Goal: Task Accomplishment & Management: Manage account settings

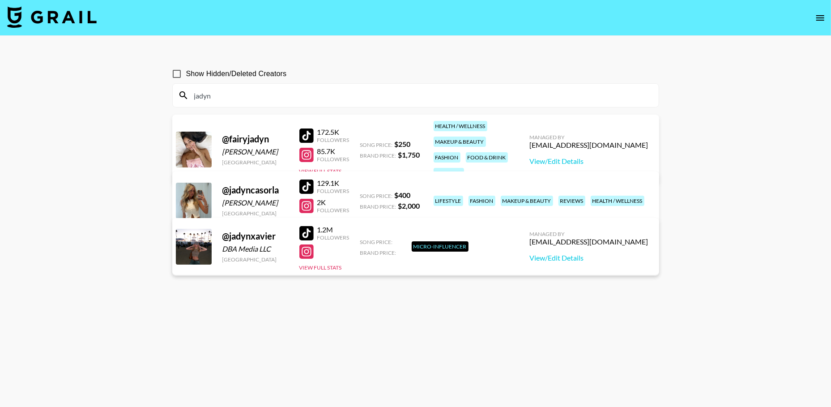
click at [824, 19] on icon "open drawer" at bounding box center [820, 18] width 11 height 11
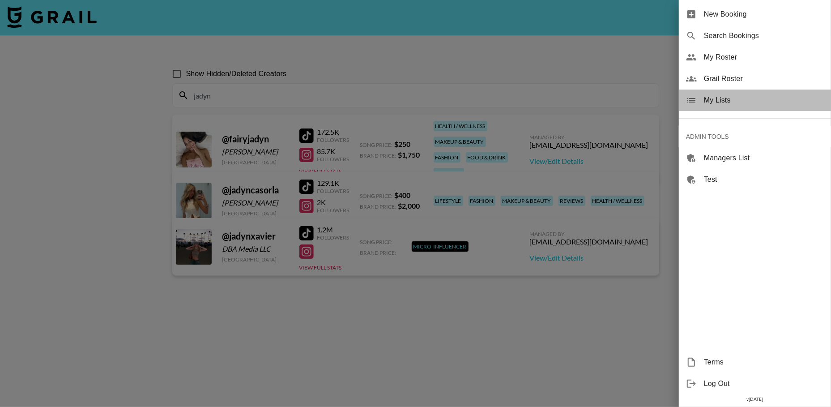
click at [727, 100] on span "My Lists" at bounding box center [764, 100] width 120 height 11
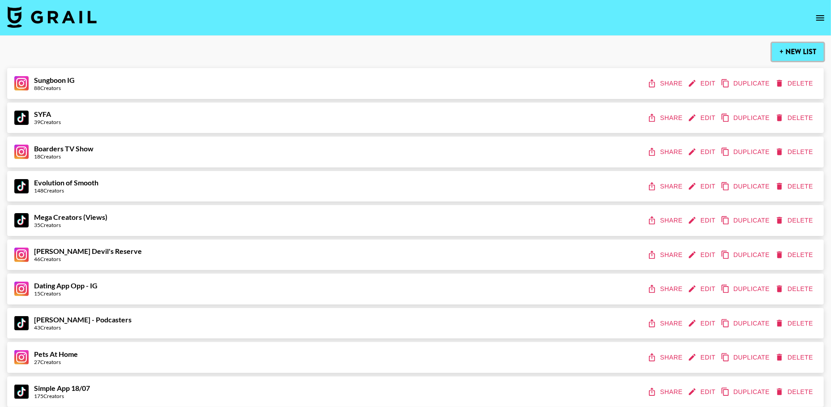
click at [789, 51] on button "+ New List" at bounding box center [798, 52] width 52 height 18
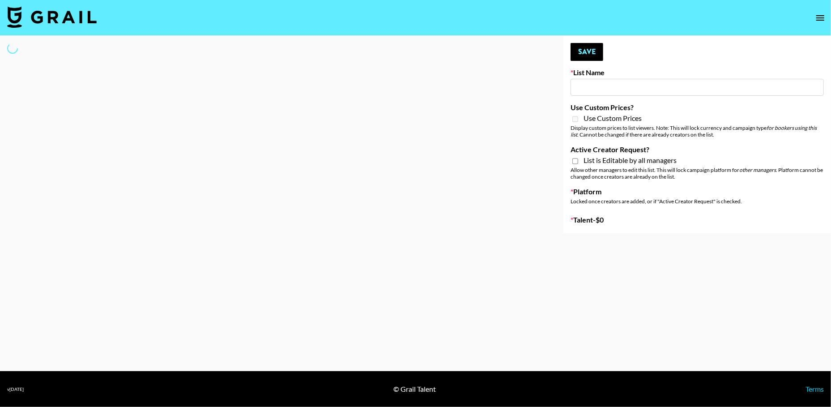
click at [599, 89] on input at bounding box center [697, 87] width 253 height 17
type input "Craft"
select select "Song"
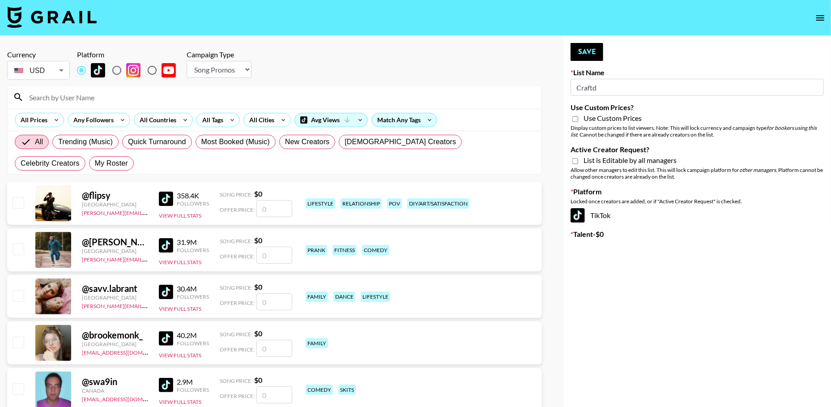
type input "New List"
radio input "true"
click at [227, 70] on select "Choose Type... Song Promos Brand Promos" at bounding box center [219, 69] width 65 height 17
select select "Brand"
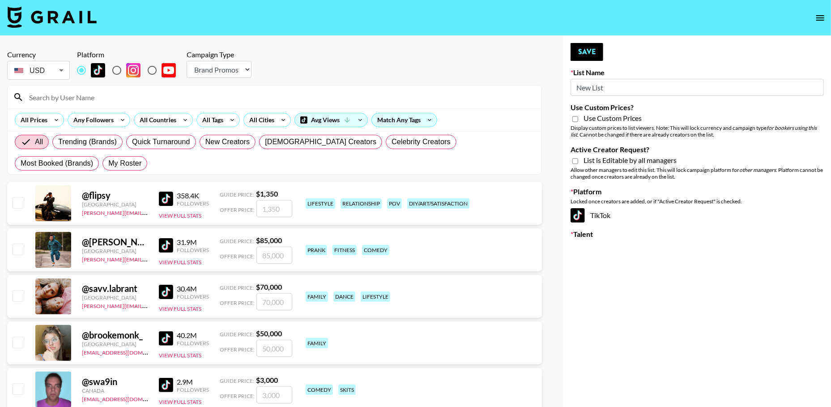
click at [52, 111] on li "GBP" at bounding box center [38, 107] width 63 height 16
type input "GBP"
click at [575, 119] on input "Use Custom Prices?" at bounding box center [576, 119] width 6 height 8
checkbox input "true"
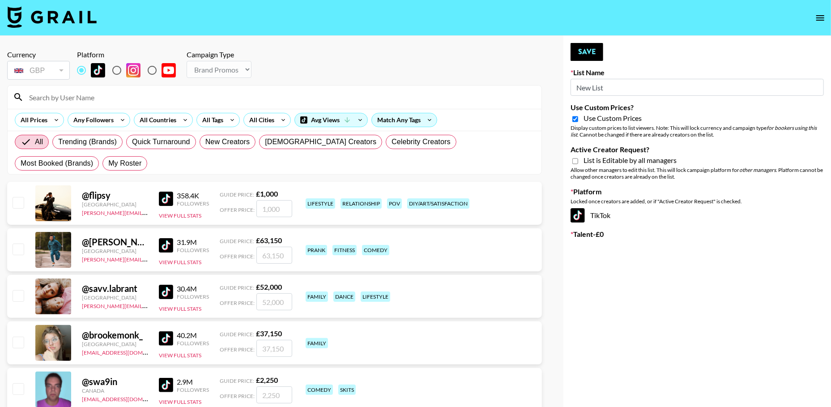
click at [597, 94] on input "New List" at bounding box center [697, 87] width 253 height 17
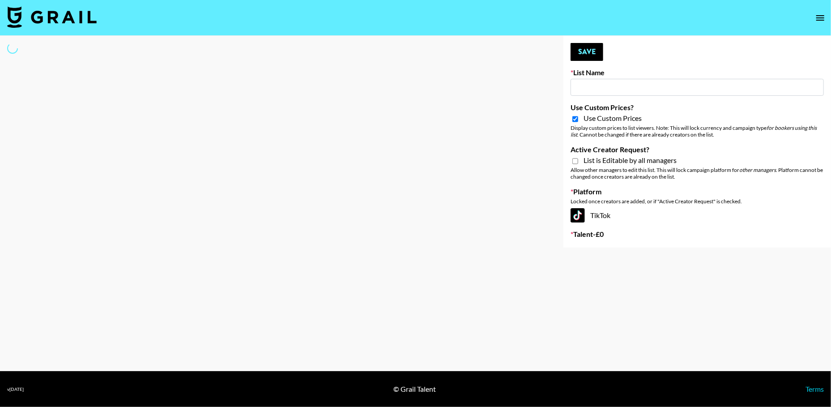
type input "C"
select select "Brand"
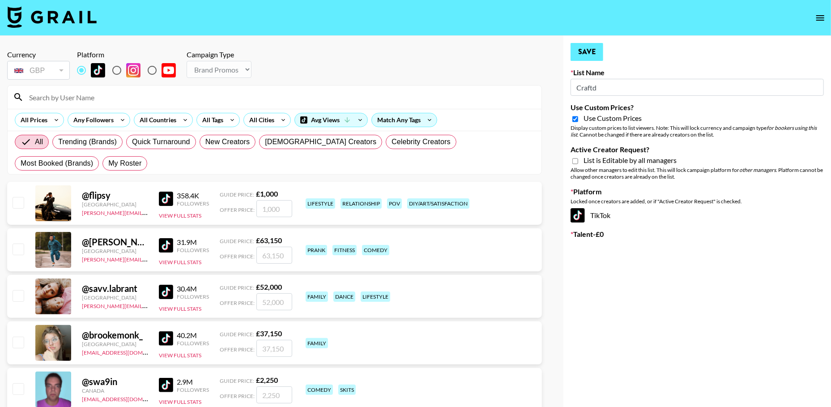
type input "Craftd"
click at [592, 44] on button "Save" at bounding box center [587, 52] width 33 height 18
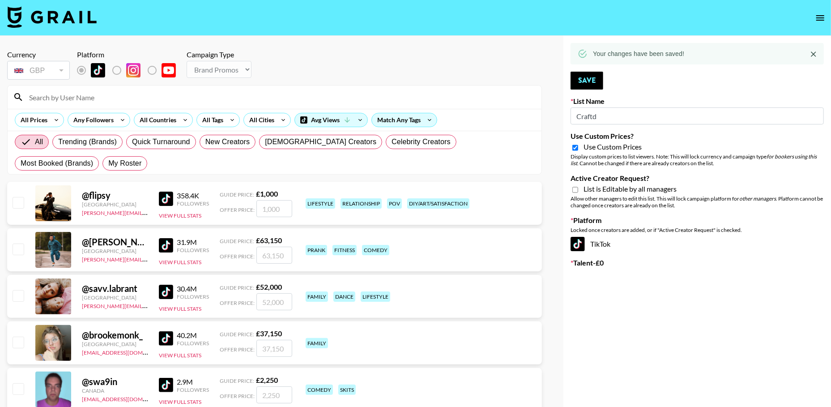
click at [573, 190] on input "Active Creator Request?" at bounding box center [576, 190] width 6 height 8
checkbox input "true"
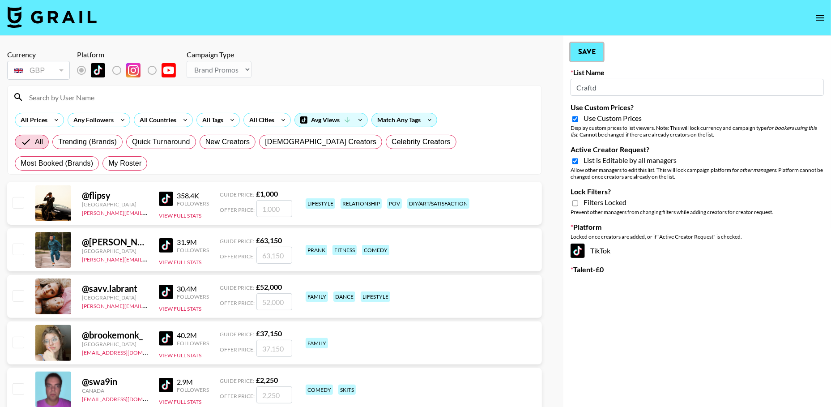
click at [587, 57] on button "Save" at bounding box center [587, 52] width 33 height 18
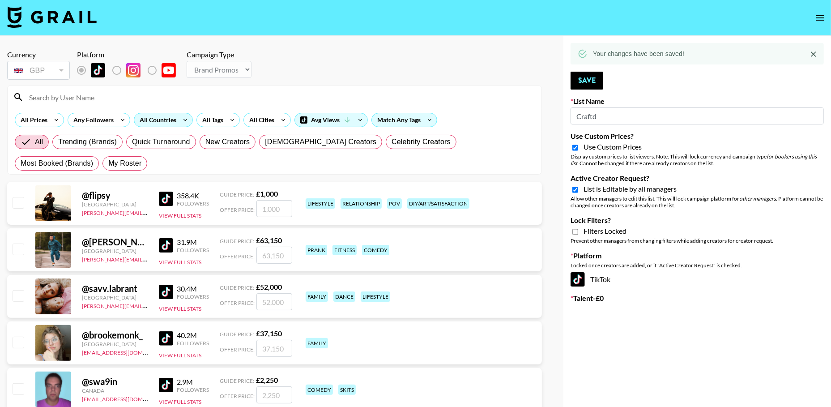
click at [153, 120] on div "All Countries" at bounding box center [156, 119] width 44 height 13
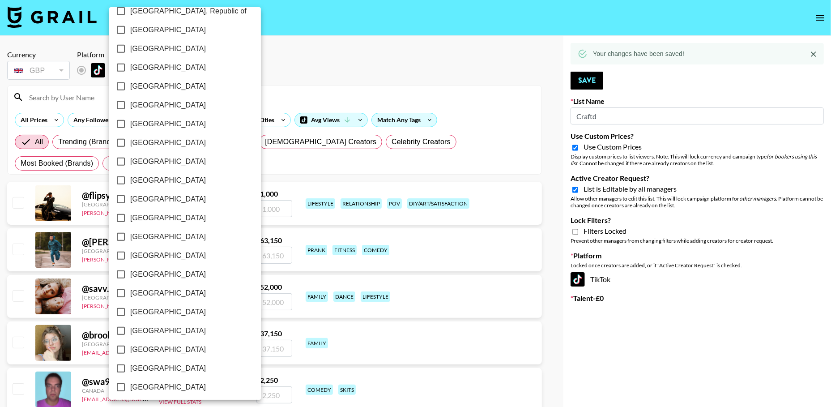
scroll to position [637, 0]
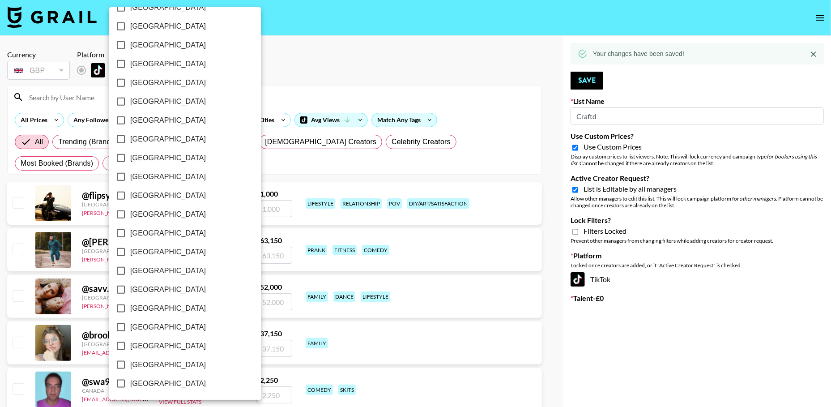
click at [149, 363] on span "[GEOGRAPHIC_DATA]" at bounding box center [168, 364] width 76 height 11
click at [130, 363] on input "[GEOGRAPHIC_DATA]" at bounding box center [120, 364] width 19 height 19
checkbox input "true"
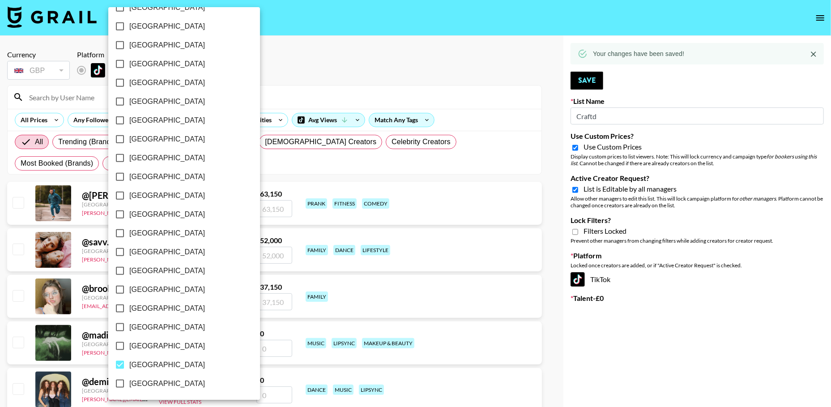
click at [152, 346] on span "[GEOGRAPHIC_DATA]" at bounding box center [167, 346] width 76 height 11
click at [129, 346] on input "[GEOGRAPHIC_DATA]" at bounding box center [120, 346] width 19 height 19
checkbox input "true"
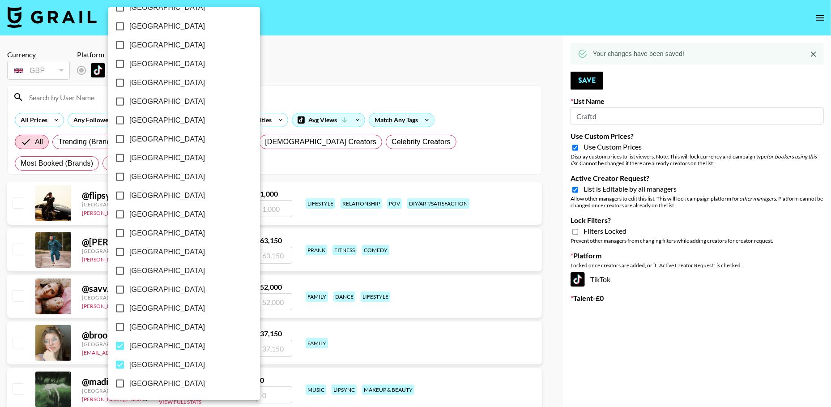
click at [477, 55] on div at bounding box center [415, 203] width 831 height 407
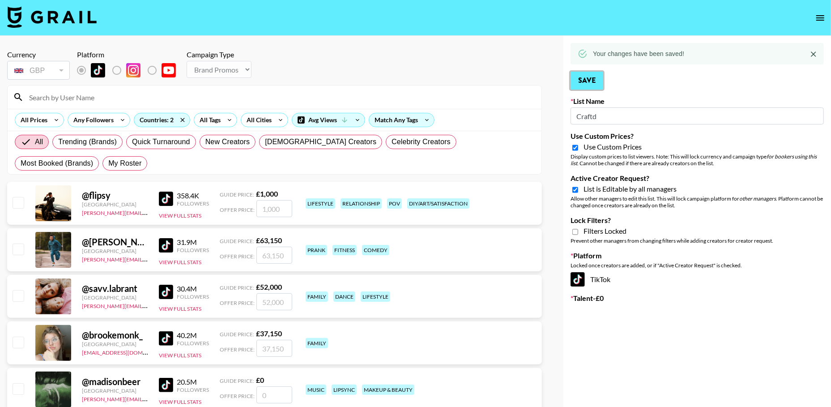
click at [582, 78] on button "Save" at bounding box center [587, 81] width 33 height 18
click at [576, 234] on input "Lock Filters?" at bounding box center [576, 232] width 6 height 8
checkbox input "true"
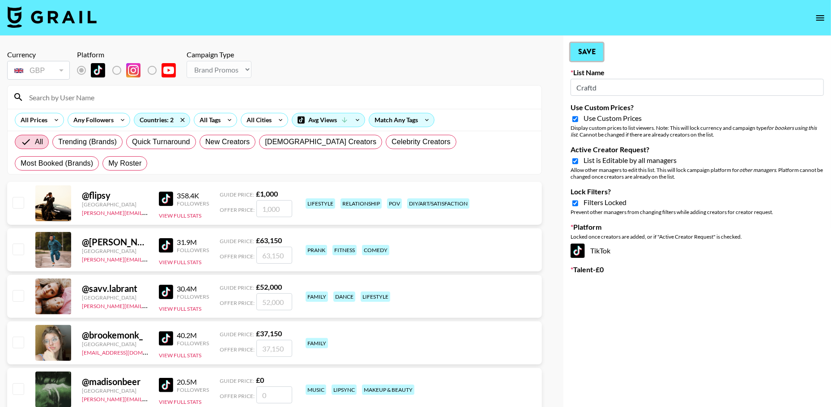
click at [586, 52] on button "Save" at bounding box center [587, 52] width 33 height 18
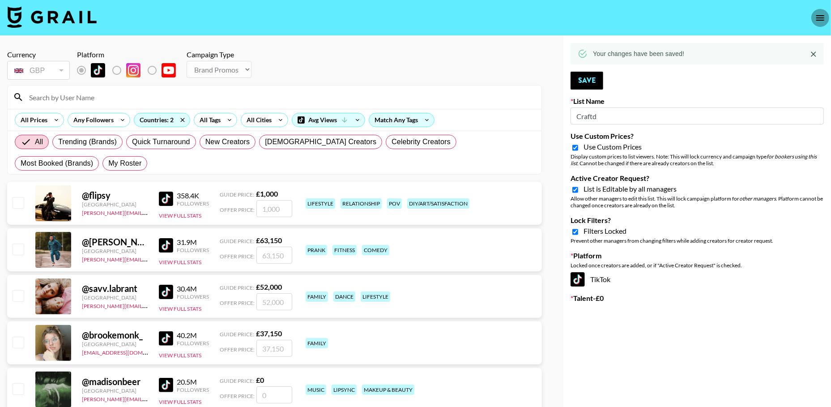
click at [820, 18] on icon "open drawer" at bounding box center [820, 18] width 11 height 11
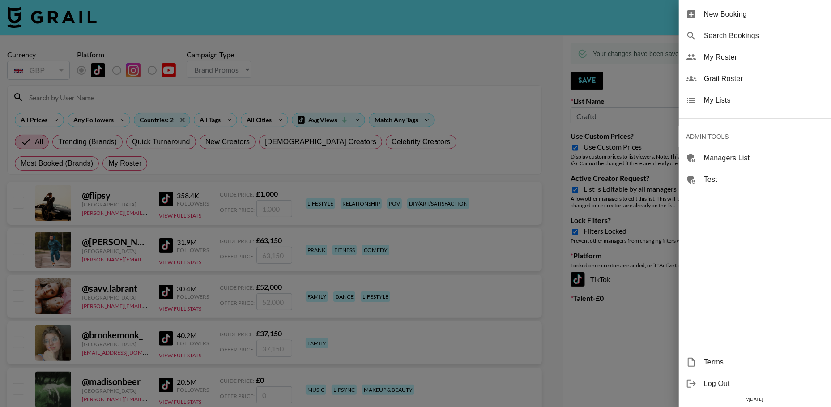
click at [715, 107] on div "My Lists" at bounding box center [755, 100] width 152 height 21
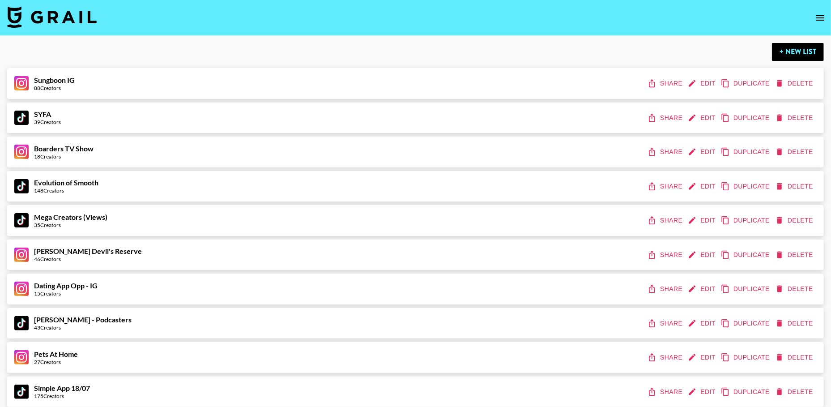
scroll to position [1212, 0]
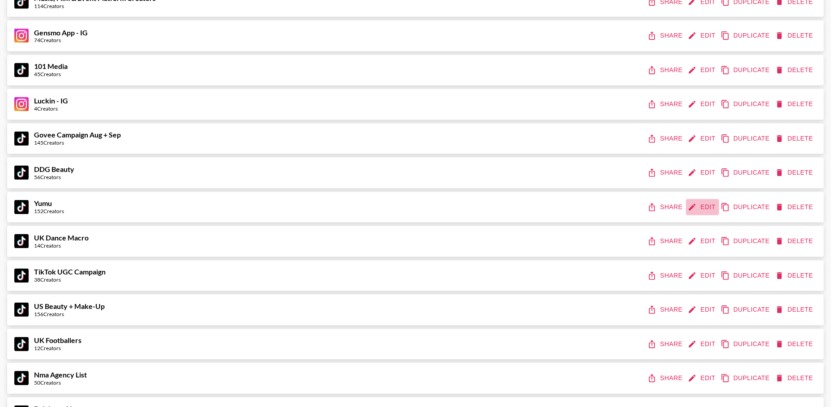
click at [700, 204] on button "Edit" at bounding box center [702, 207] width 33 height 17
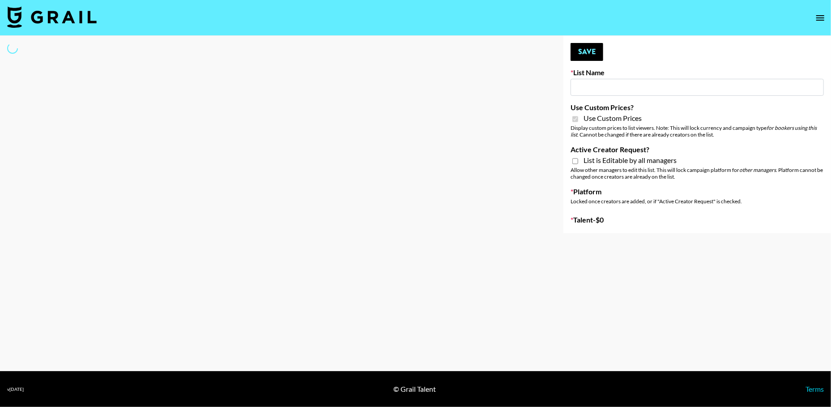
type input "Yumu"
checkbox input "true"
select select "Brand"
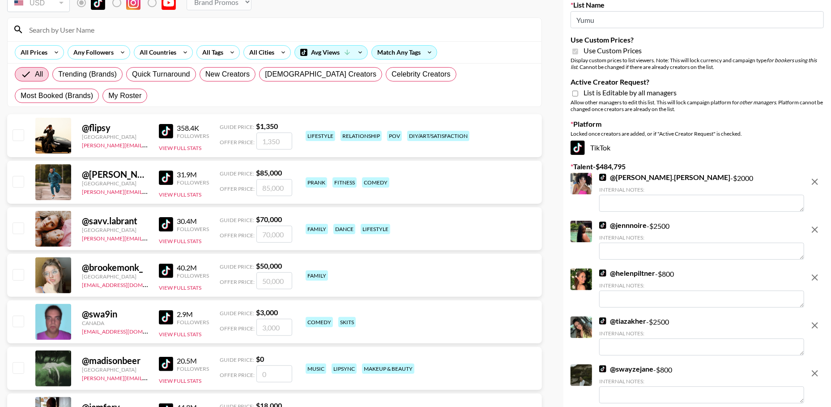
scroll to position [94, 0]
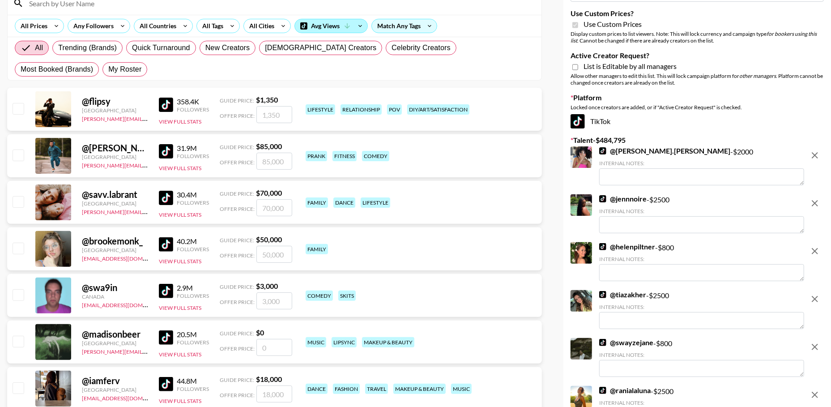
click at [325, 26] on div "Avg Views" at bounding box center [331, 25] width 73 height 13
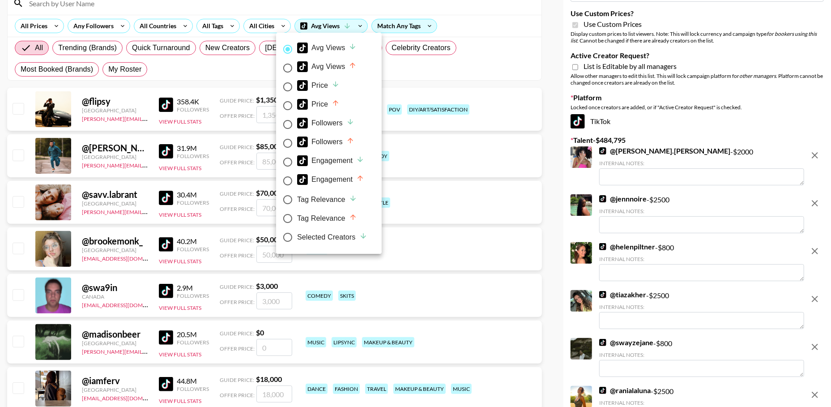
click at [336, 235] on div "Selected Creators" at bounding box center [332, 237] width 70 height 11
click at [297, 235] on input "Selected Creators" at bounding box center [287, 237] width 19 height 19
radio input "true"
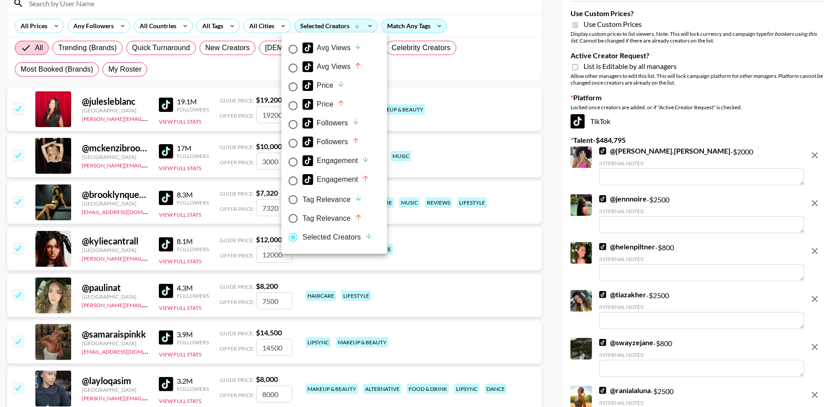
radio input "false"
click at [554, 43] on div at bounding box center [415, 203] width 831 height 407
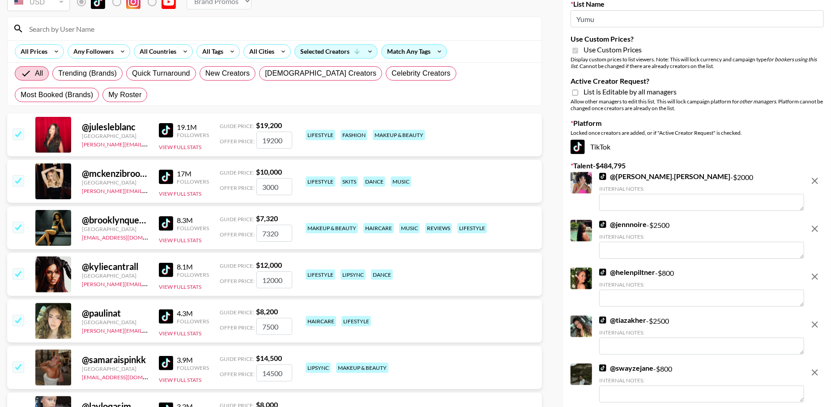
scroll to position [72, 0]
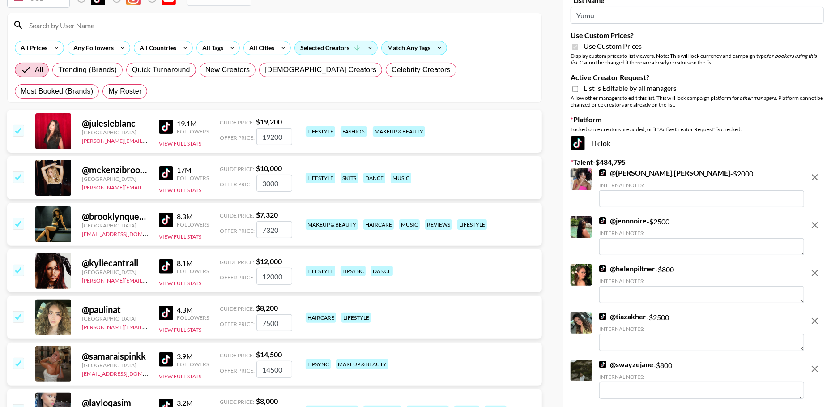
click at [22, 180] on input "checkbox" at bounding box center [18, 176] width 11 height 11
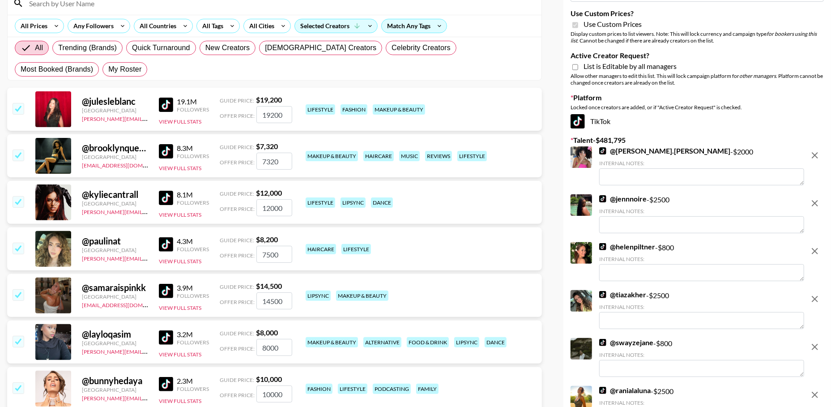
scroll to position [104, 0]
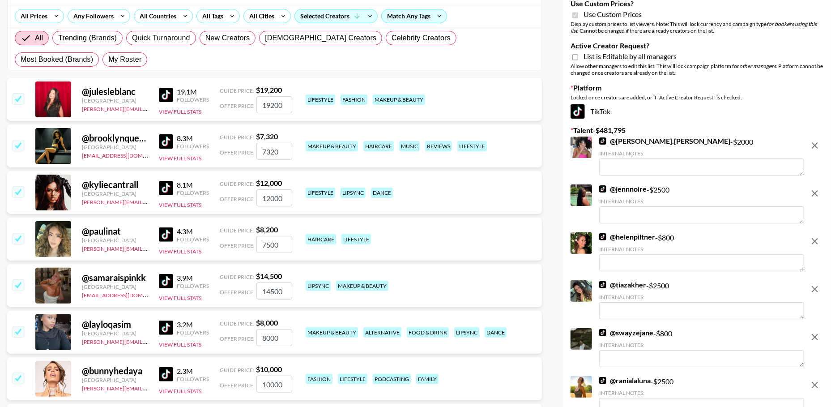
click at [17, 193] on input "checkbox" at bounding box center [18, 191] width 11 height 11
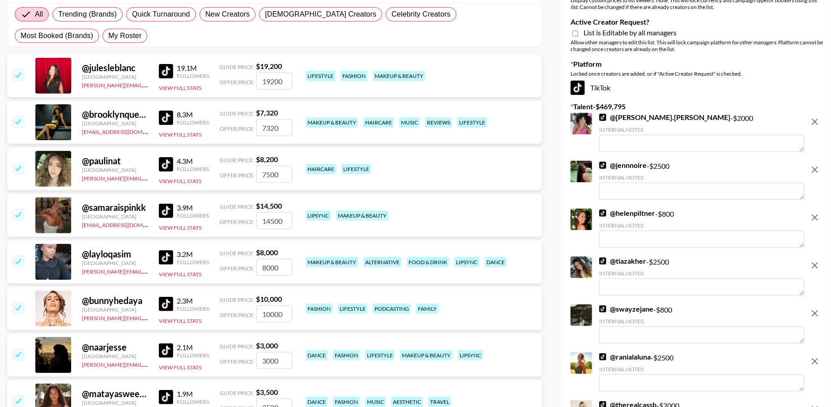
scroll to position [137, 0]
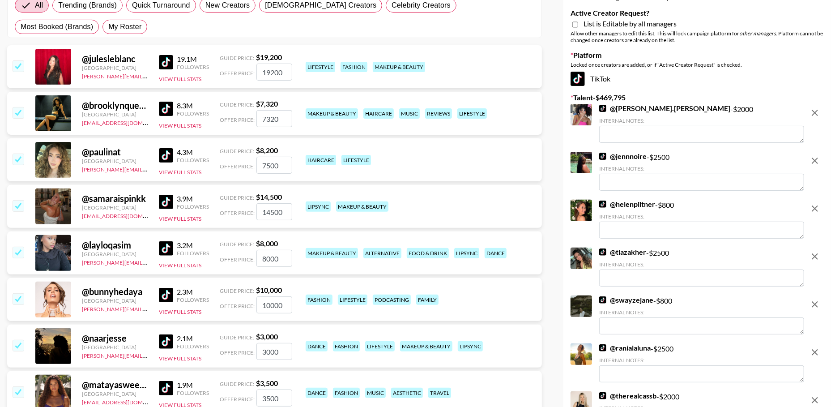
click at [15, 158] on input "checkbox" at bounding box center [18, 159] width 11 height 11
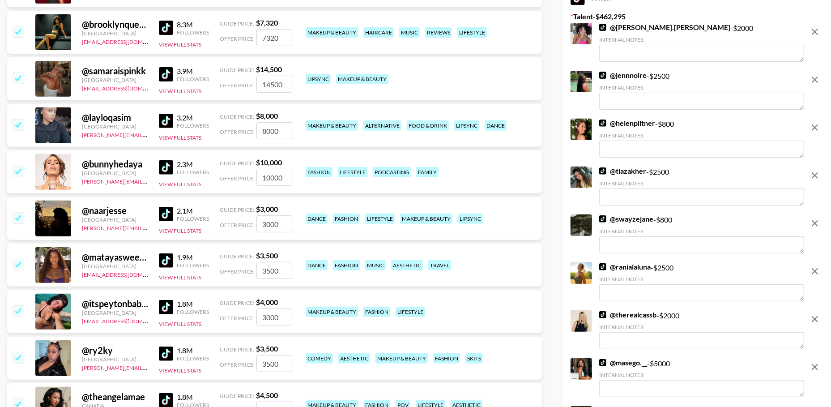
scroll to position [217, 0]
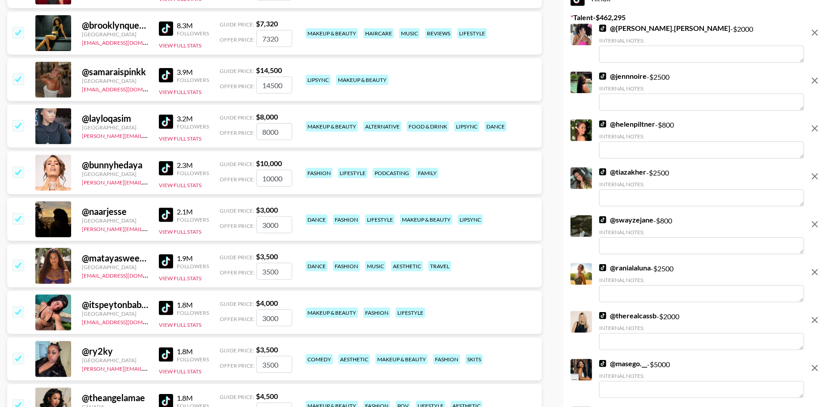
click at [21, 173] on input "checkbox" at bounding box center [18, 172] width 11 height 11
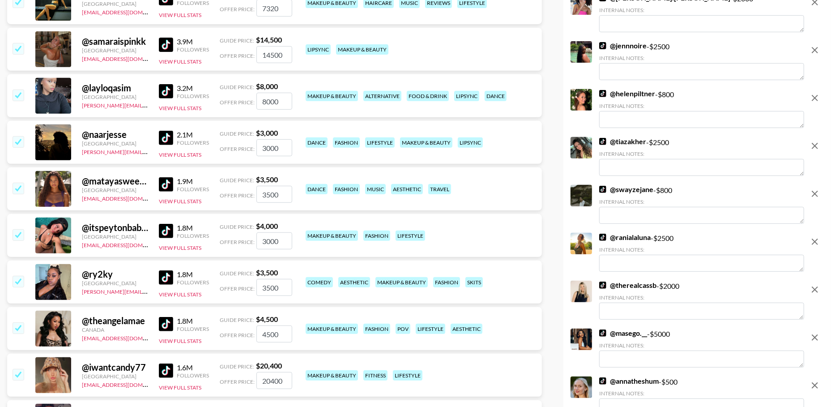
scroll to position [278, 0]
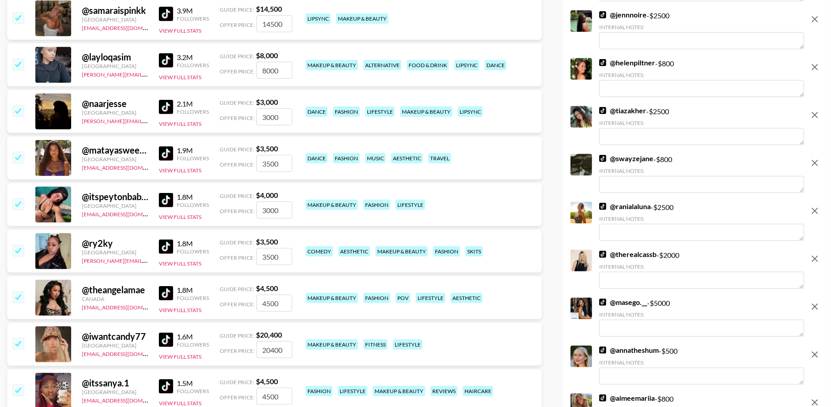
click at [19, 156] on input "checkbox" at bounding box center [18, 157] width 11 height 11
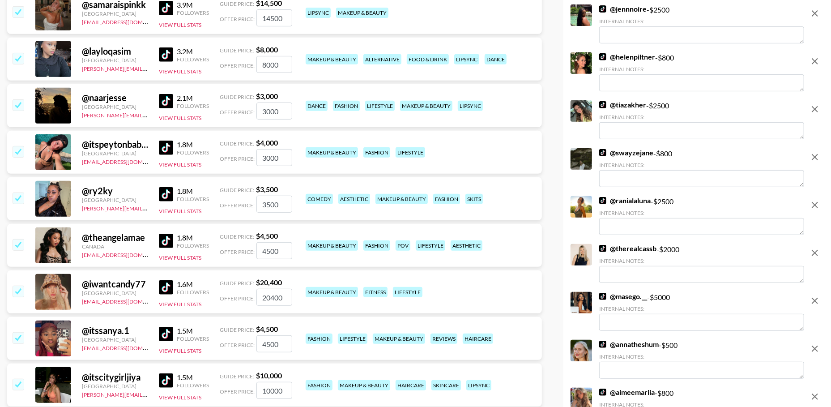
scroll to position [282, 0]
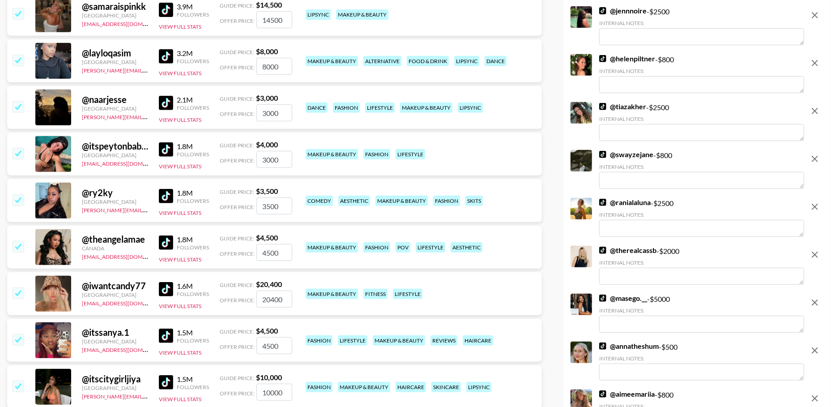
click at [21, 108] on input "checkbox" at bounding box center [18, 106] width 11 height 11
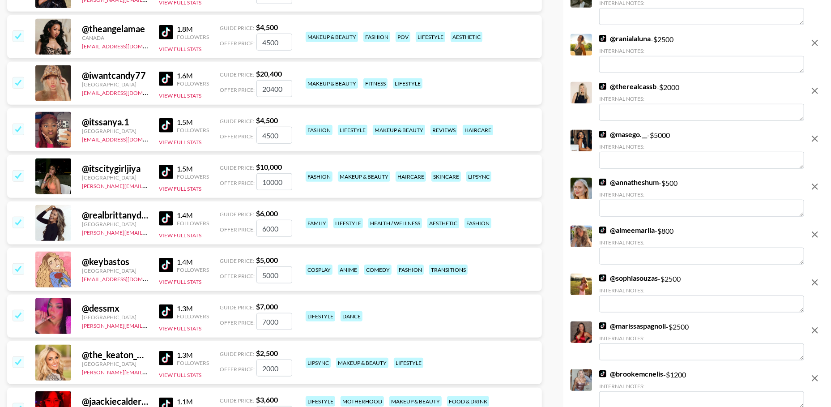
scroll to position [448, 0]
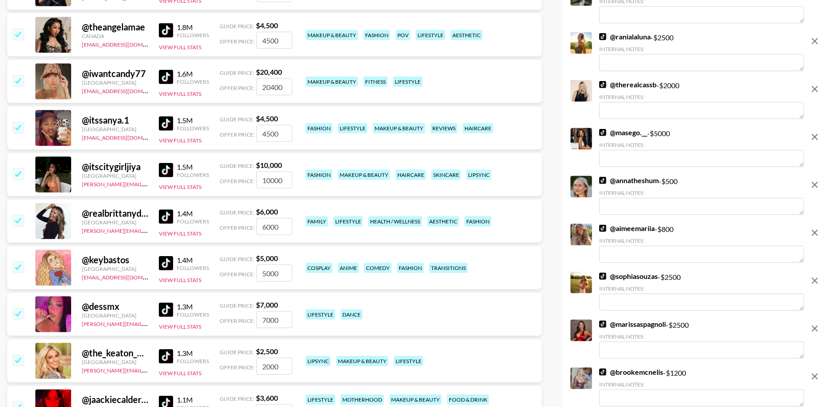
click at [20, 221] on input "checkbox" at bounding box center [18, 220] width 11 height 11
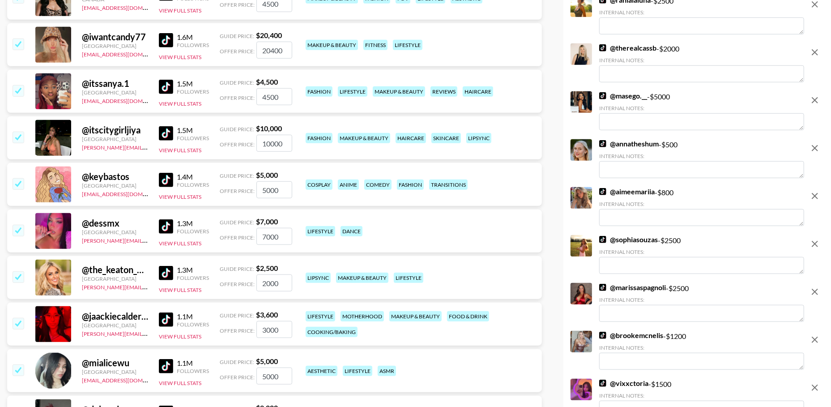
scroll to position [486, 0]
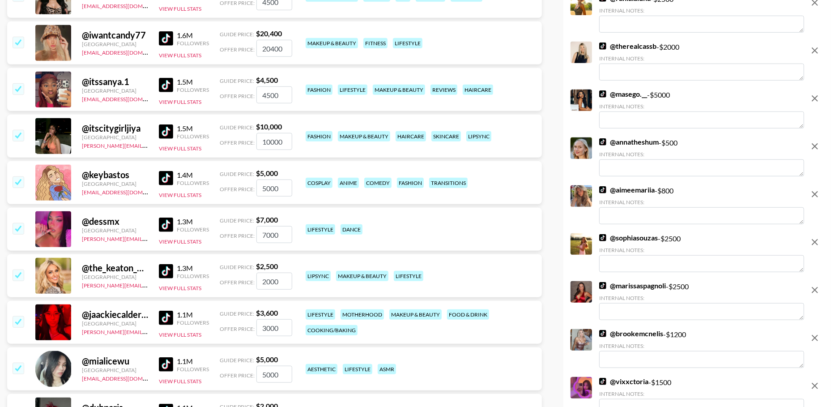
click at [16, 180] on input "checkbox" at bounding box center [18, 181] width 11 height 11
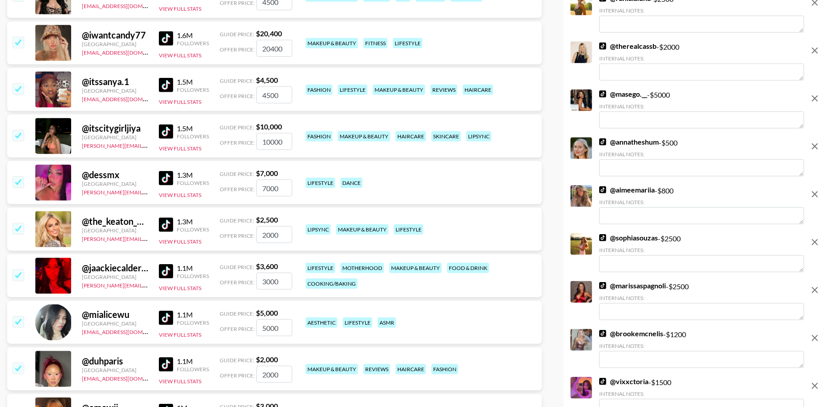
click at [17, 183] on input "checkbox" at bounding box center [18, 181] width 11 height 11
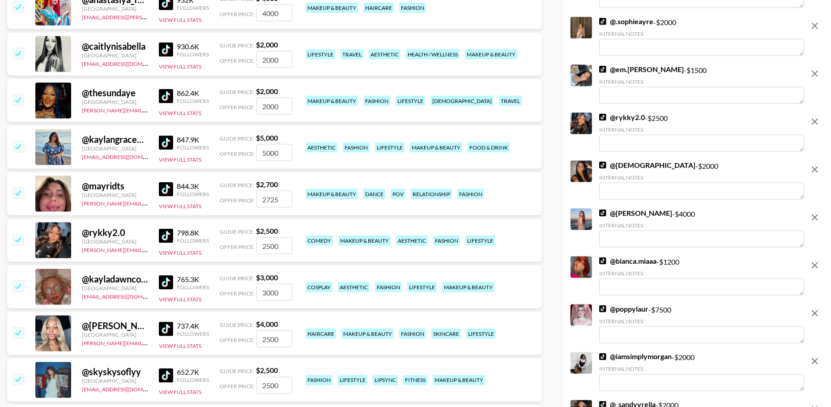
scroll to position [912, 0]
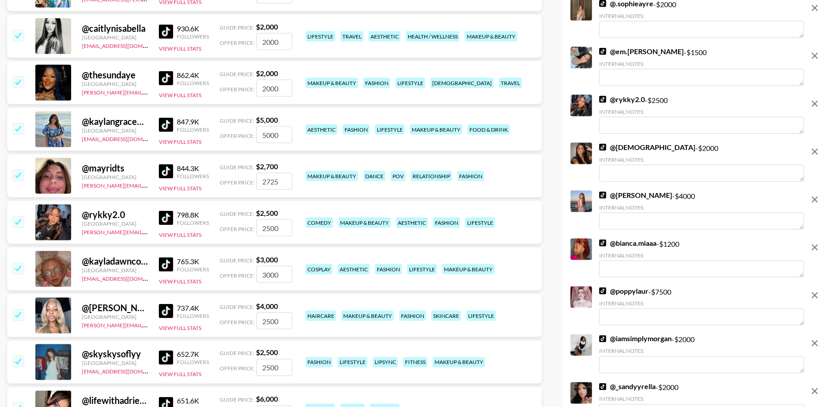
click at [20, 177] on input "checkbox" at bounding box center [18, 175] width 11 height 11
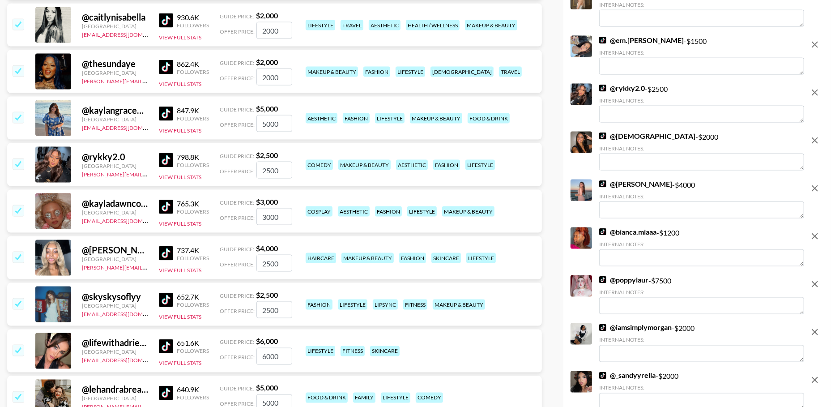
scroll to position [926, 0]
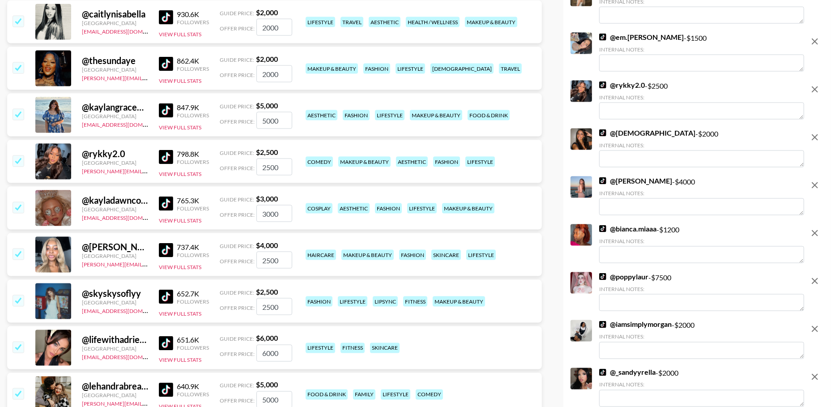
click at [167, 204] on img at bounding box center [166, 204] width 14 height 14
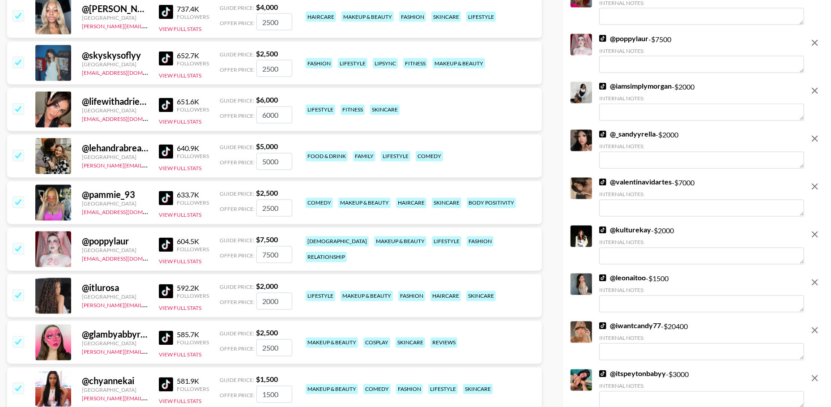
scroll to position [1167, 0]
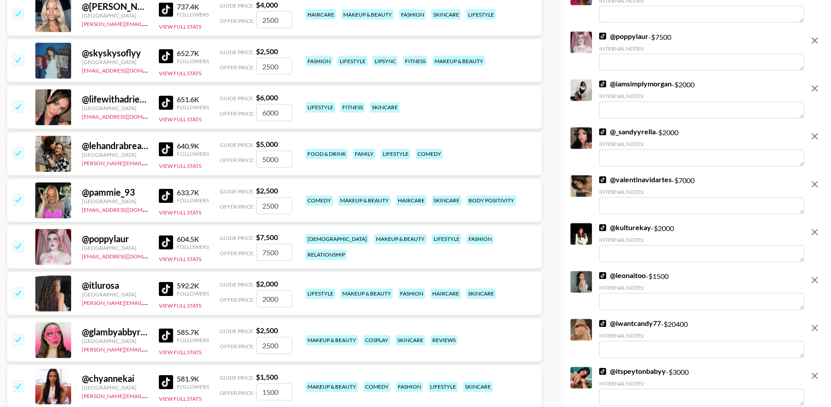
click at [16, 106] on input "checkbox" at bounding box center [18, 106] width 11 height 11
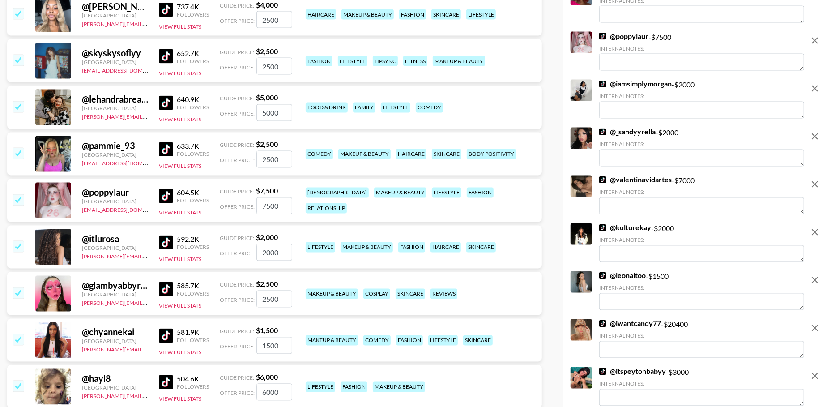
click at [17, 106] on input "checkbox" at bounding box center [18, 106] width 11 height 11
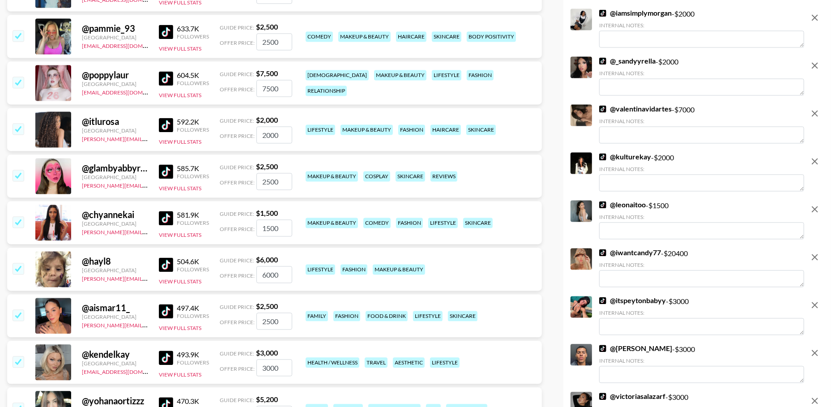
scroll to position [1240, 0]
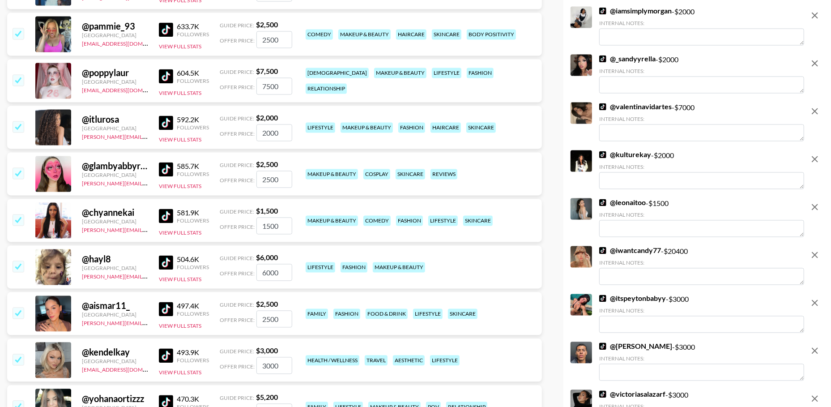
click at [17, 124] on input "checkbox" at bounding box center [18, 126] width 11 height 11
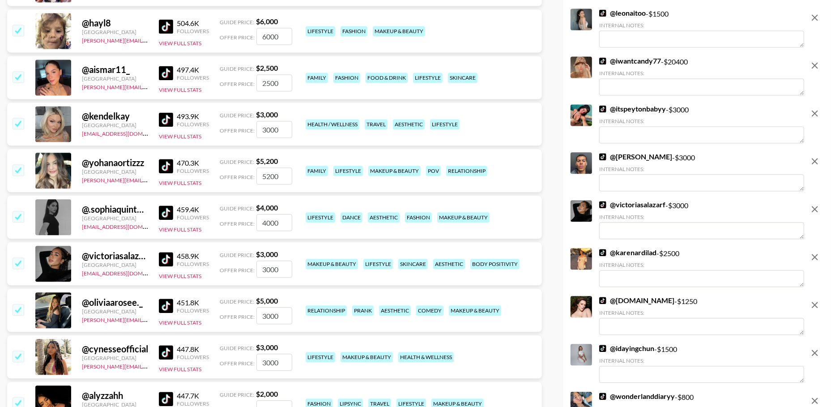
scroll to position [1435, 0]
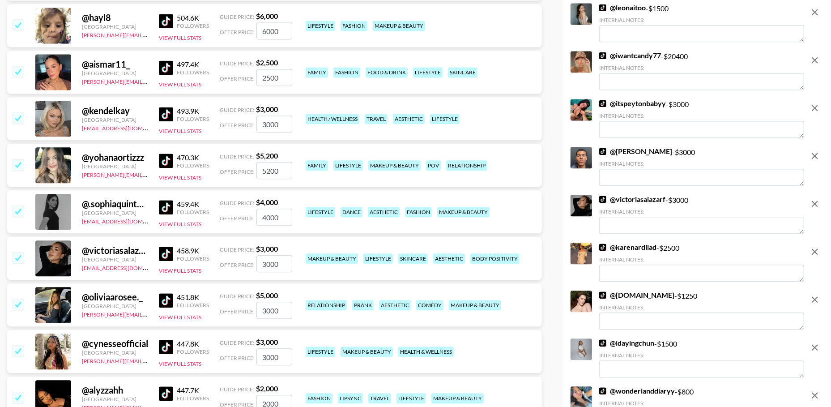
click at [21, 116] on input "checkbox" at bounding box center [18, 117] width 11 height 11
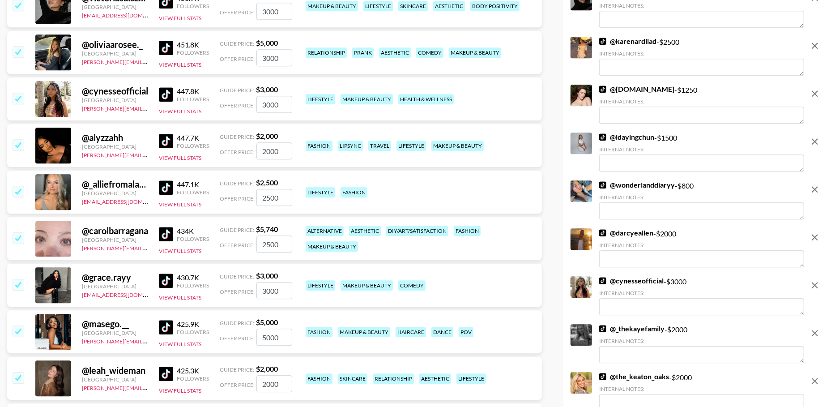
scroll to position [1650, 0]
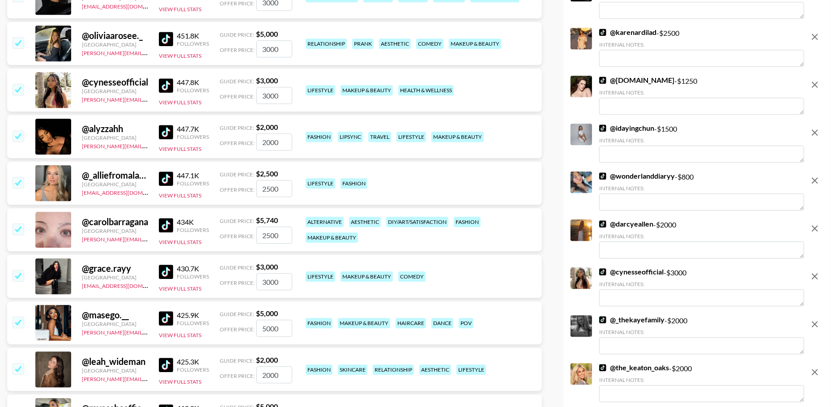
click at [21, 183] on input "checkbox" at bounding box center [18, 182] width 11 height 11
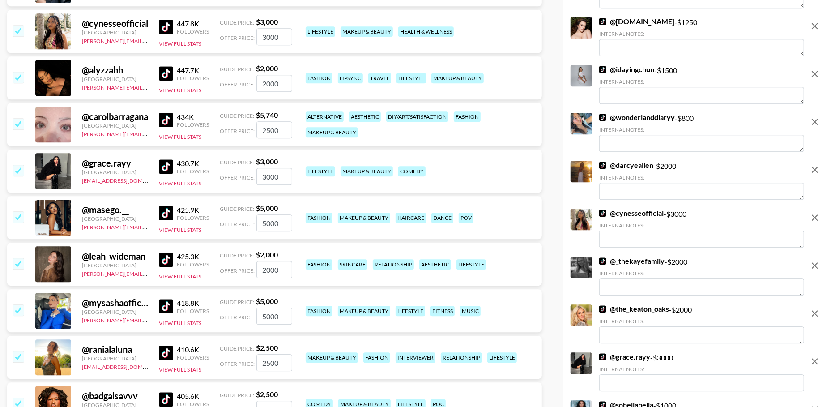
scroll to position [1710, 0]
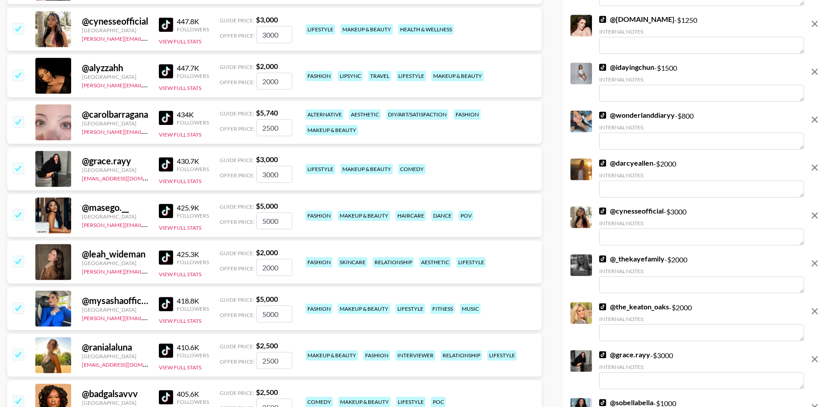
click at [19, 123] on input "checkbox" at bounding box center [18, 121] width 11 height 11
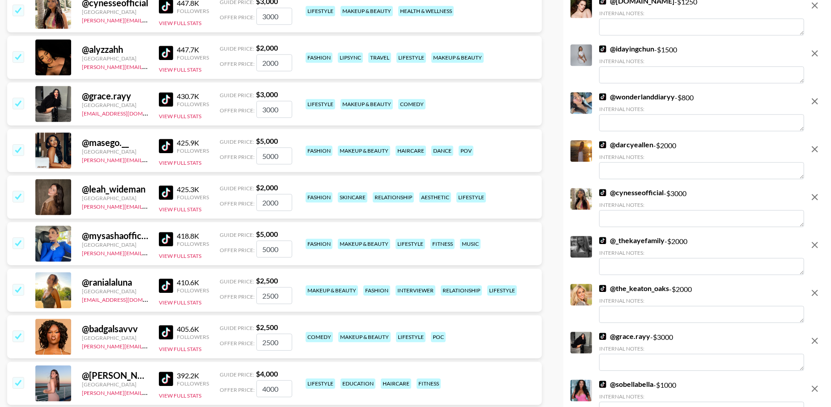
scroll to position [1730, 0]
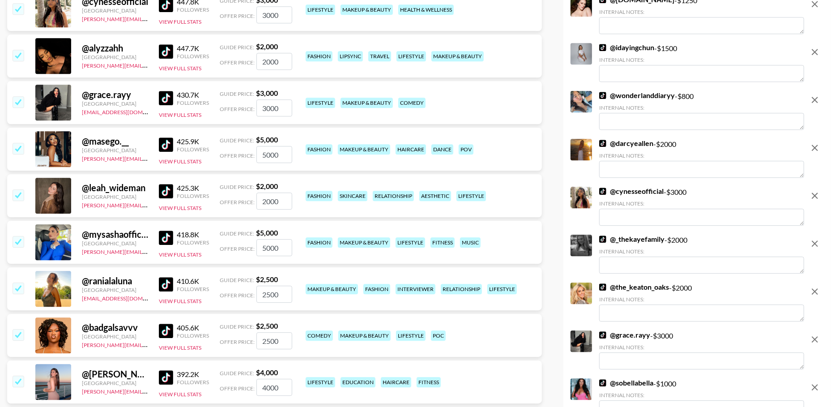
click at [17, 146] on input "checkbox" at bounding box center [18, 148] width 11 height 11
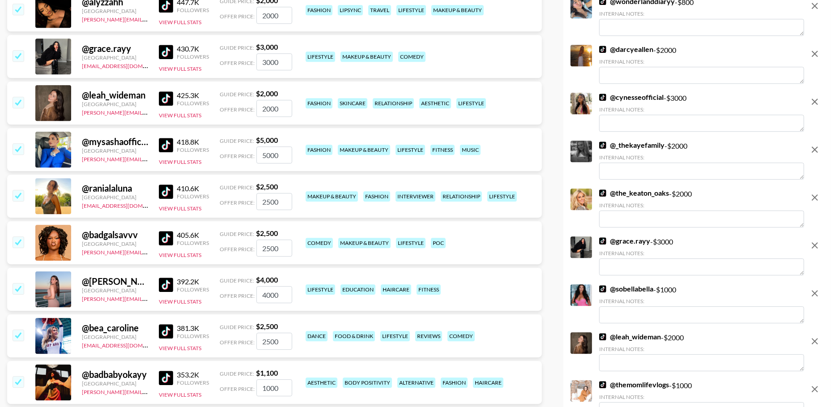
scroll to position [1782, 0]
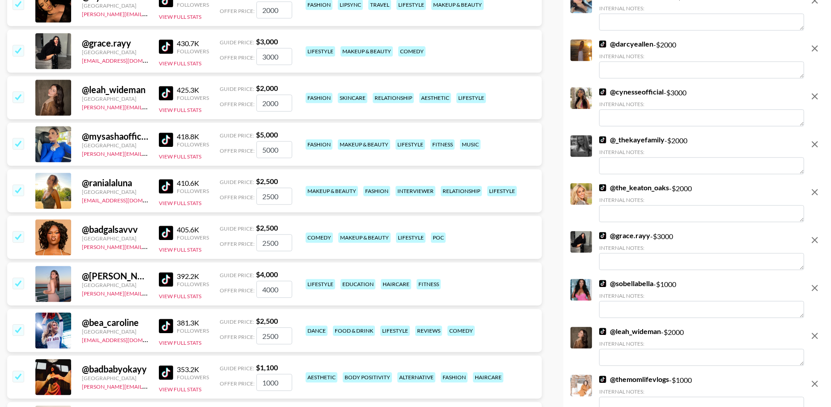
click at [20, 143] on input "checkbox" at bounding box center [18, 143] width 11 height 11
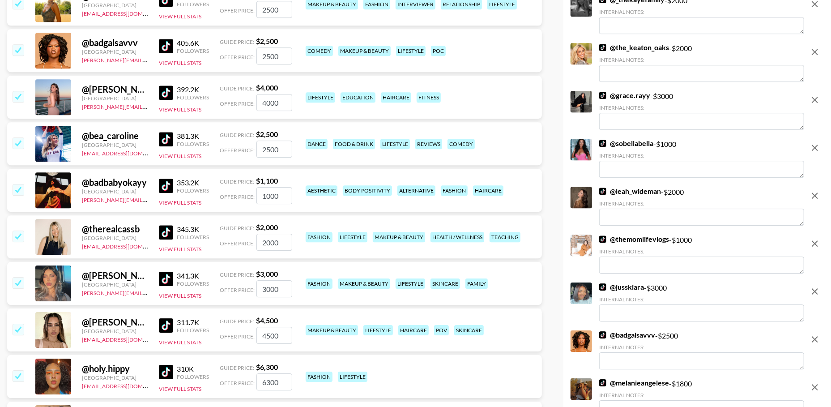
scroll to position [1923, 0]
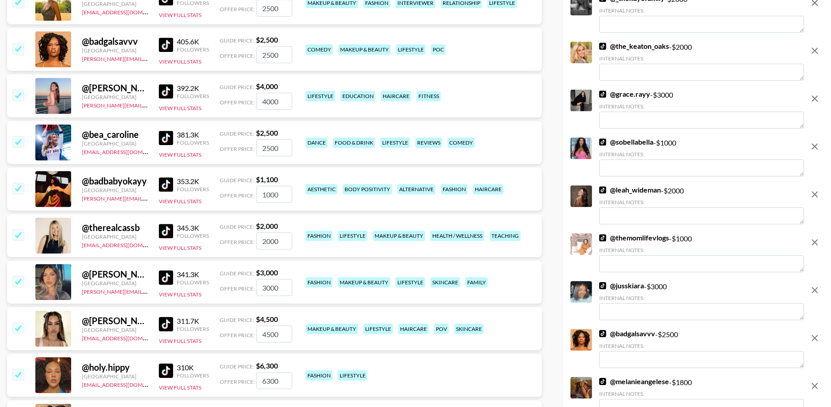
click at [22, 140] on input "checkbox" at bounding box center [18, 141] width 11 height 11
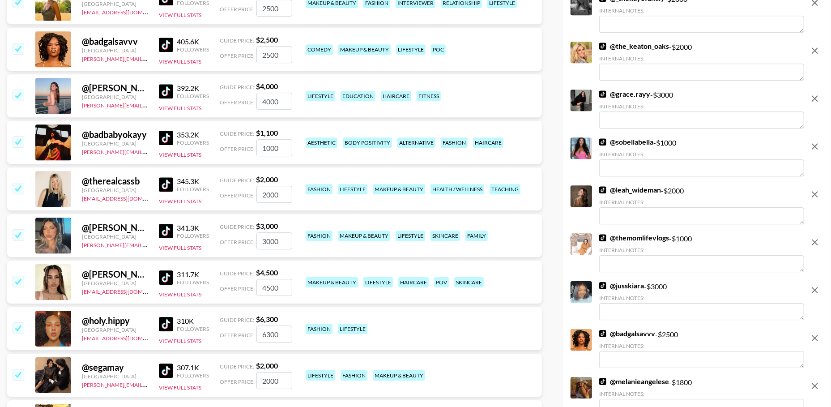
click at [18, 97] on input "checkbox" at bounding box center [18, 95] width 11 height 11
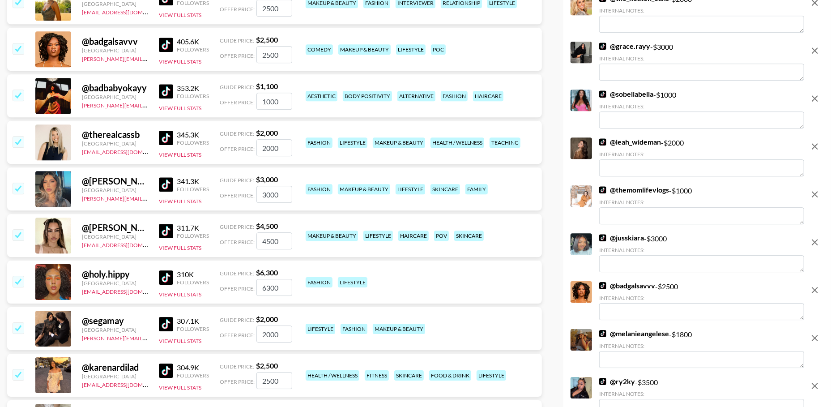
scroll to position [1934, 0]
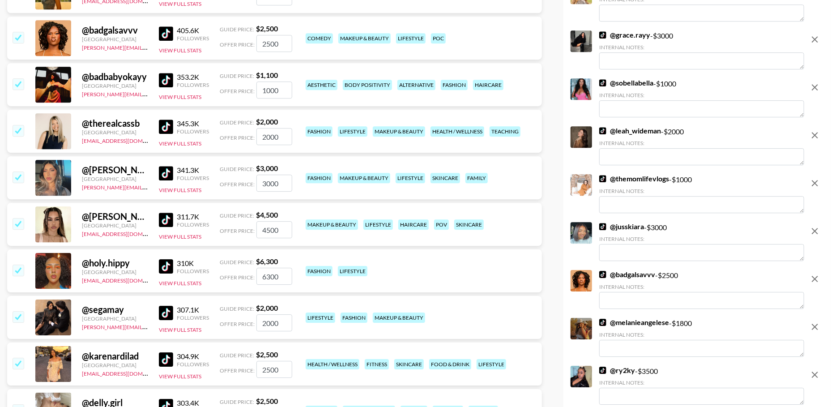
click at [21, 84] on input "checkbox" at bounding box center [18, 83] width 11 height 11
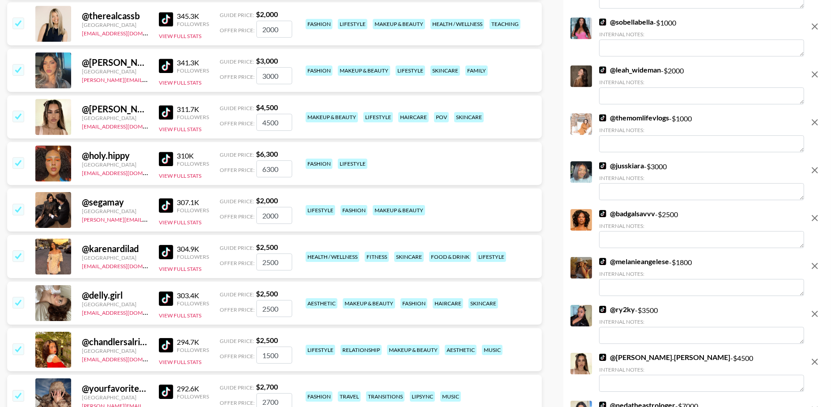
scroll to position [2061, 0]
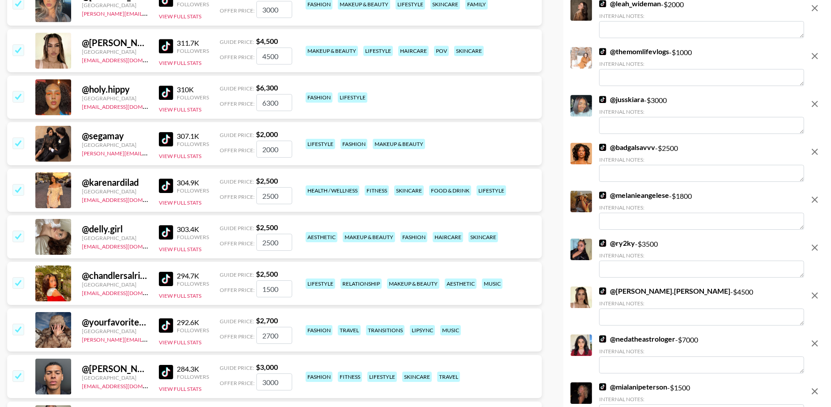
click at [17, 98] on input "checkbox" at bounding box center [18, 96] width 11 height 11
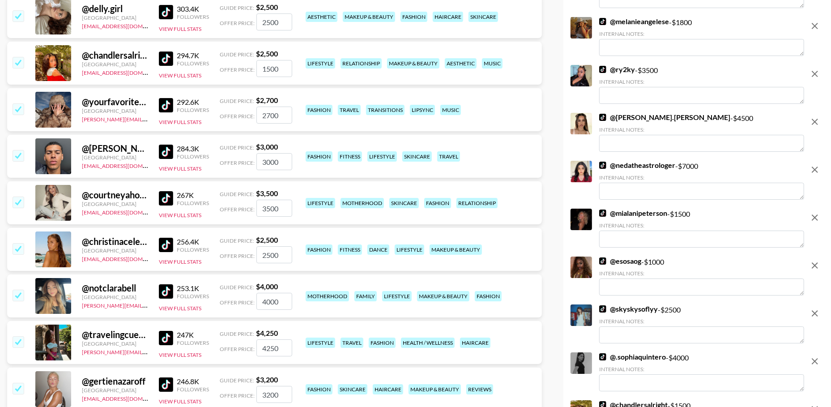
scroll to position [2236, 0]
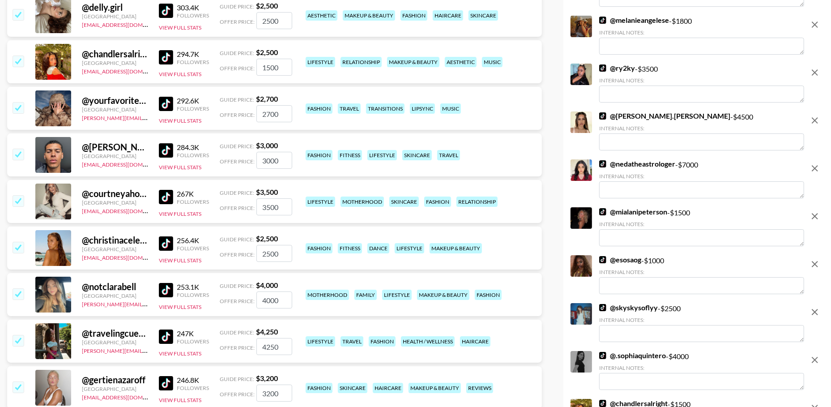
click at [21, 108] on input "checkbox" at bounding box center [18, 107] width 11 height 11
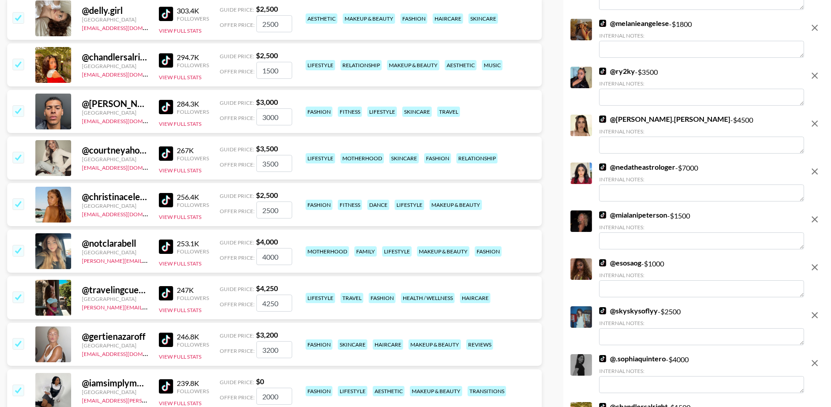
scroll to position [2236, 0]
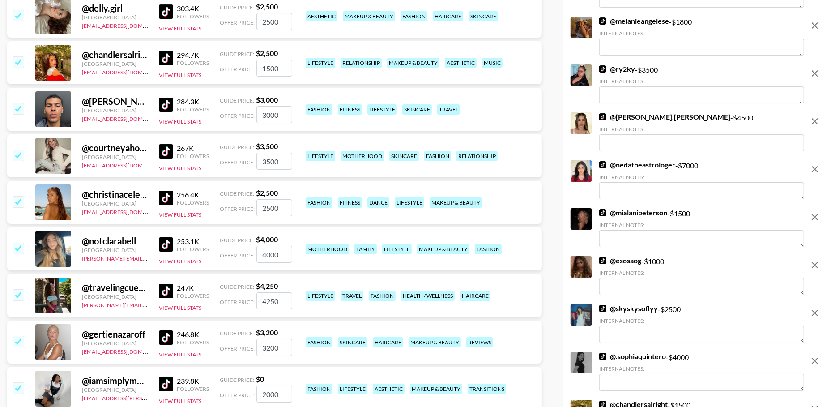
click at [16, 106] on input "checkbox" at bounding box center [18, 108] width 11 height 11
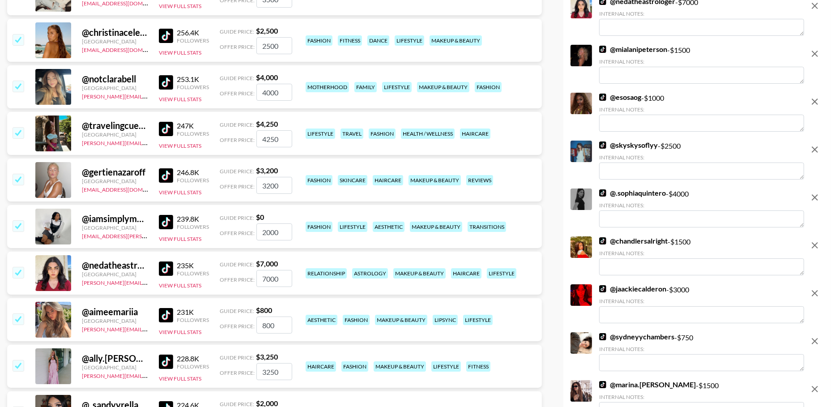
scroll to position [2352, 0]
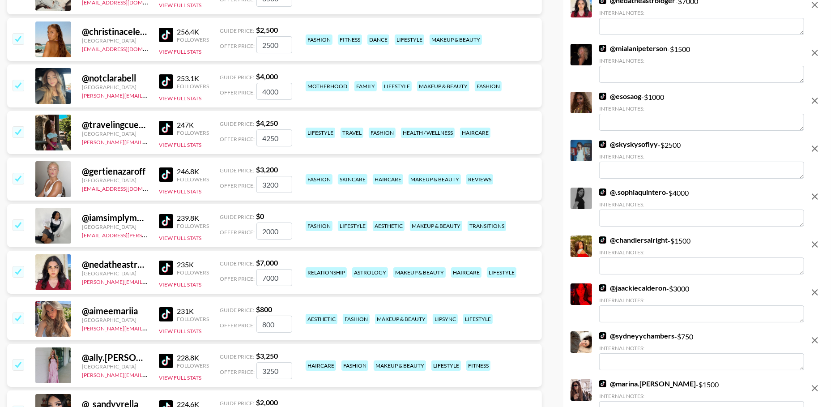
click at [19, 133] on input "checkbox" at bounding box center [18, 131] width 11 height 11
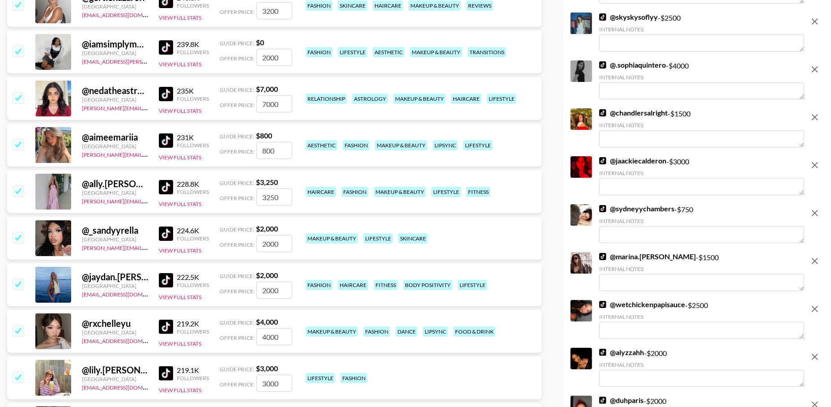
scroll to position [2482, 0]
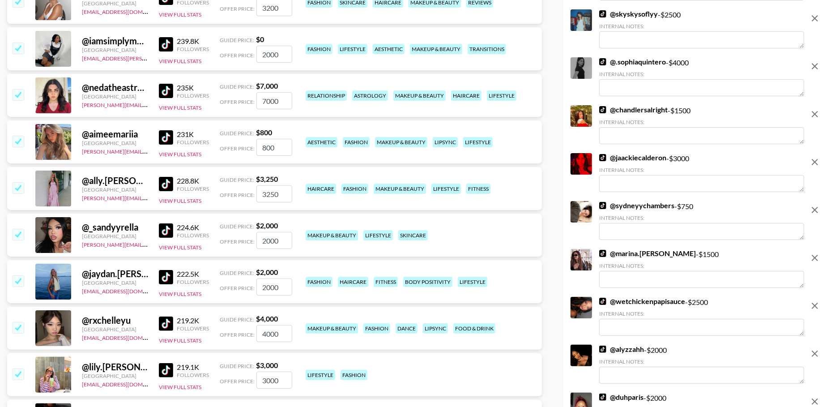
click at [19, 140] on input "checkbox" at bounding box center [18, 141] width 11 height 11
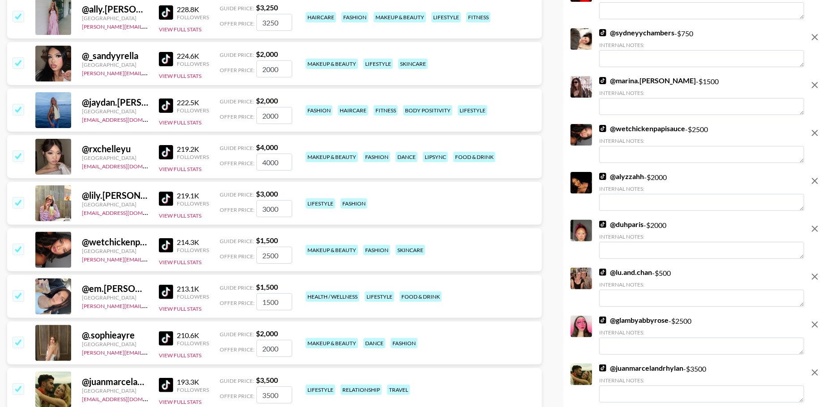
scroll to position [2611, 0]
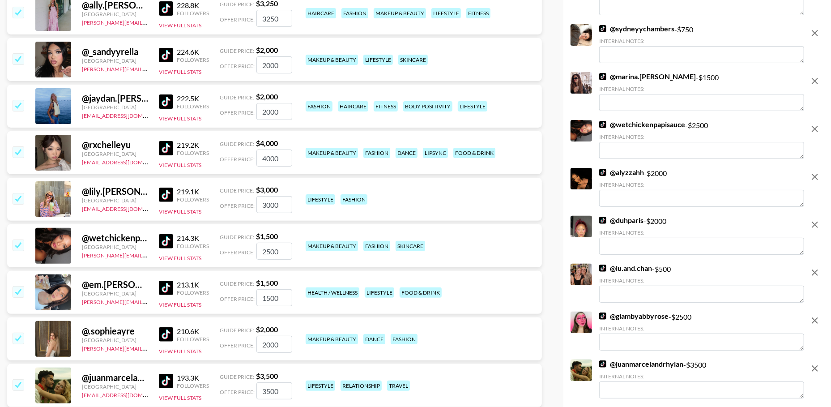
click at [19, 199] on input "checkbox" at bounding box center [18, 198] width 11 height 11
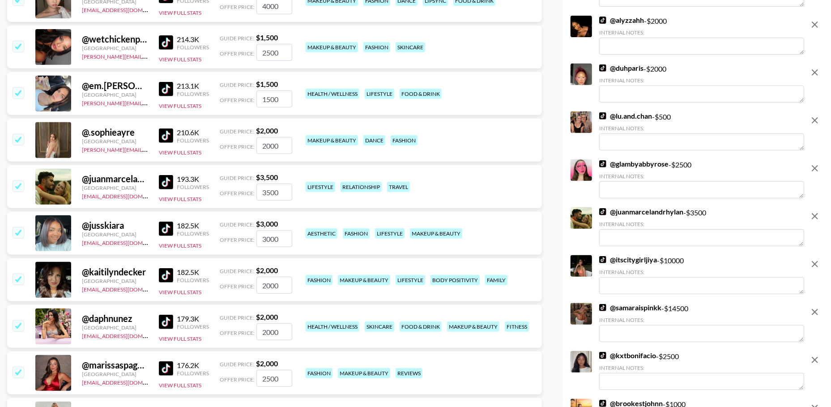
scroll to position [2764, 0]
click at [14, 93] on input "checkbox" at bounding box center [18, 92] width 11 height 11
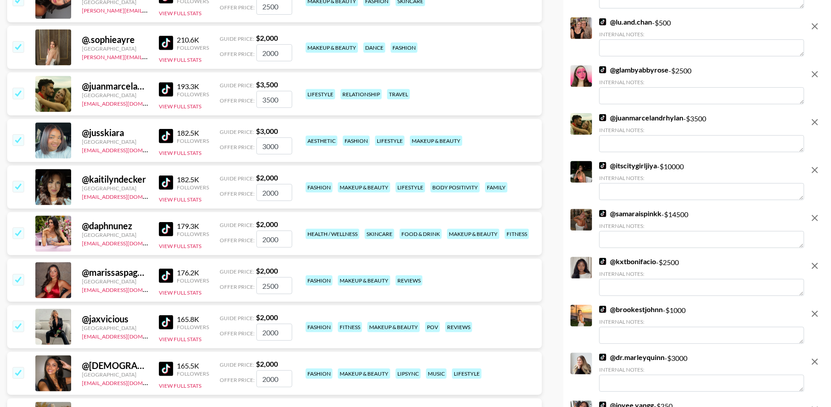
scroll to position [2814, 0]
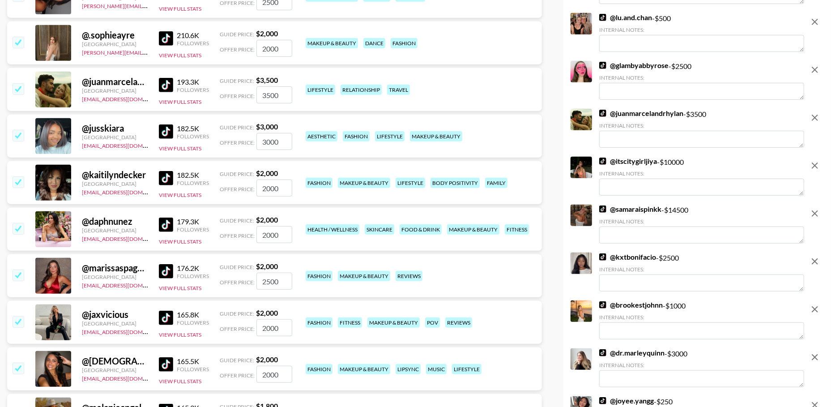
click at [22, 89] on input "checkbox" at bounding box center [18, 88] width 11 height 11
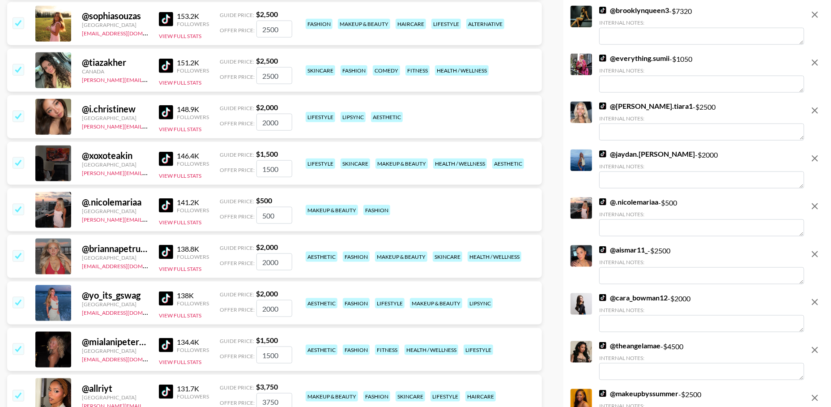
scroll to position [3259, 0]
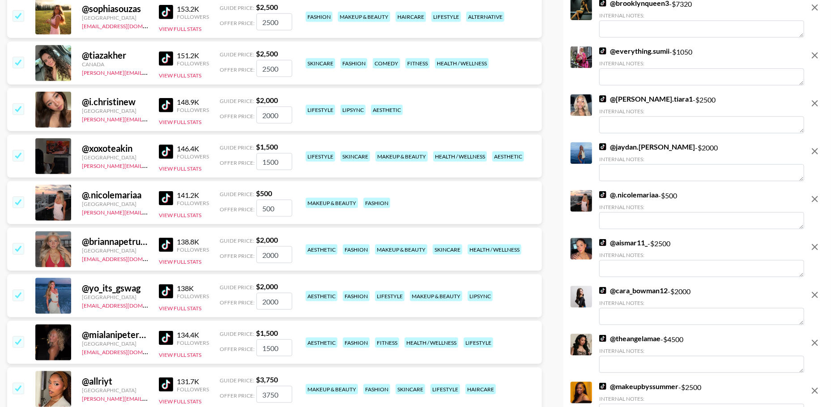
click at [17, 62] on input "checkbox" at bounding box center [18, 62] width 11 height 11
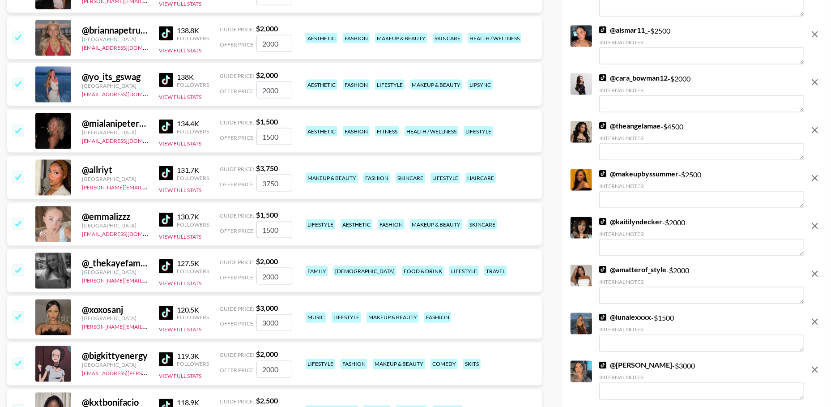
scroll to position [3431, 0]
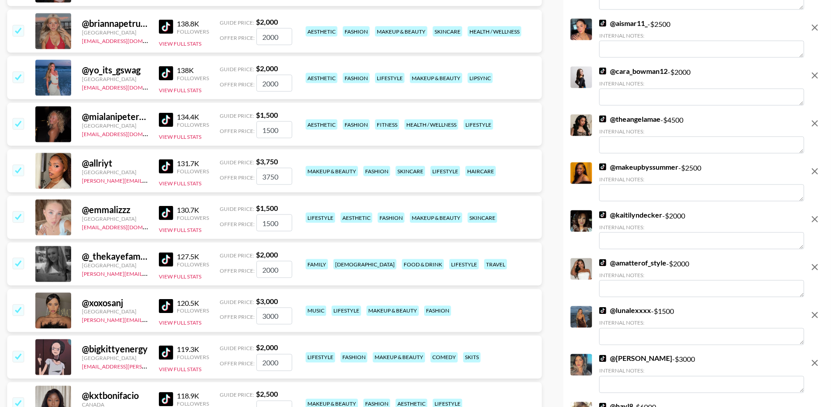
click at [20, 125] on input "checkbox" at bounding box center [18, 123] width 11 height 11
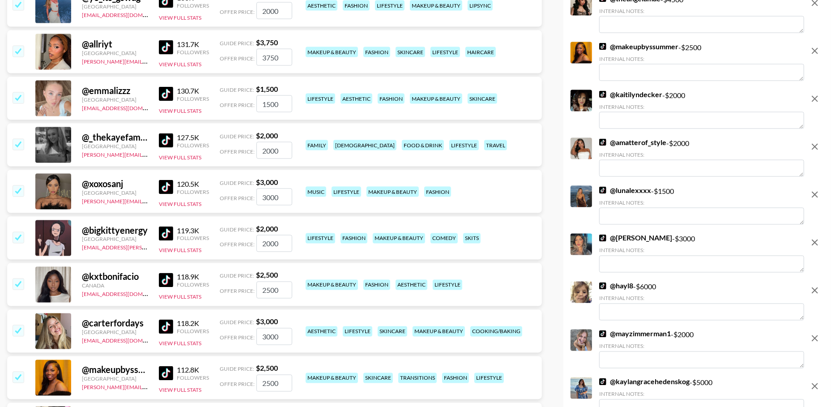
scroll to position [3505, 0]
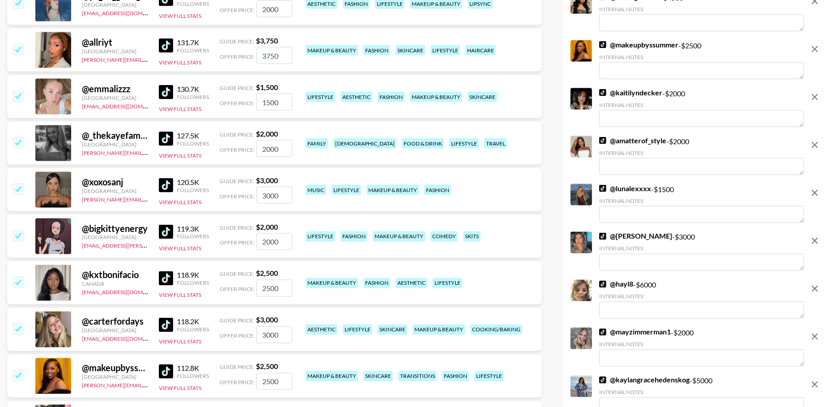
click at [19, 143] on input "checkbox" at bounding box center [18, 142] width 11 height 11
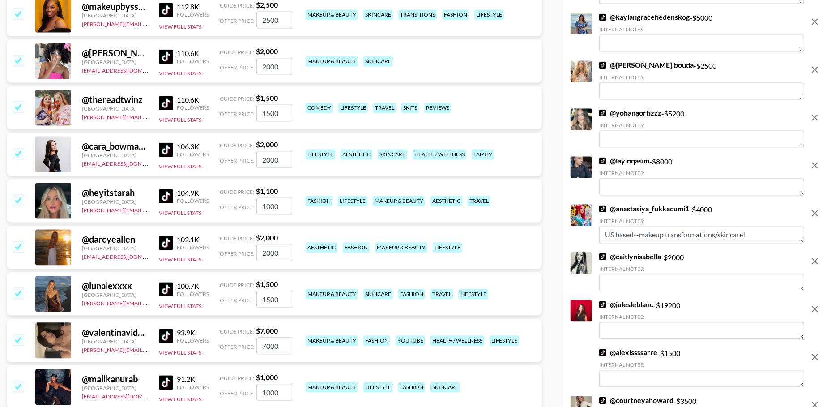
scroll to position [3831, 0]
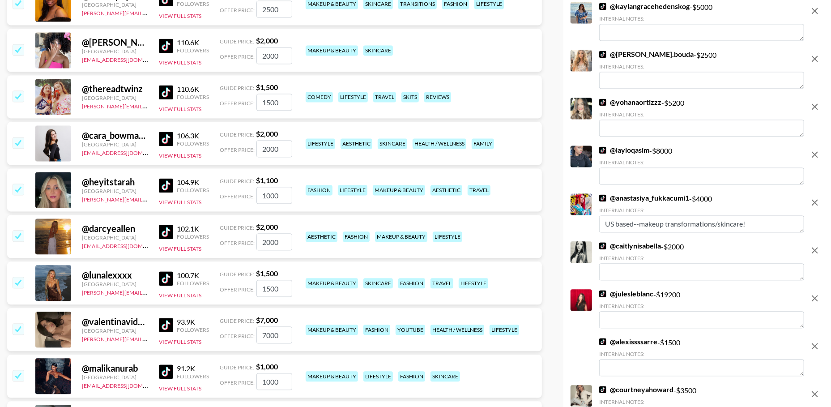
click at [22, 94] on input "checkbox" at bounding box center [18, 95] width 11 height 11
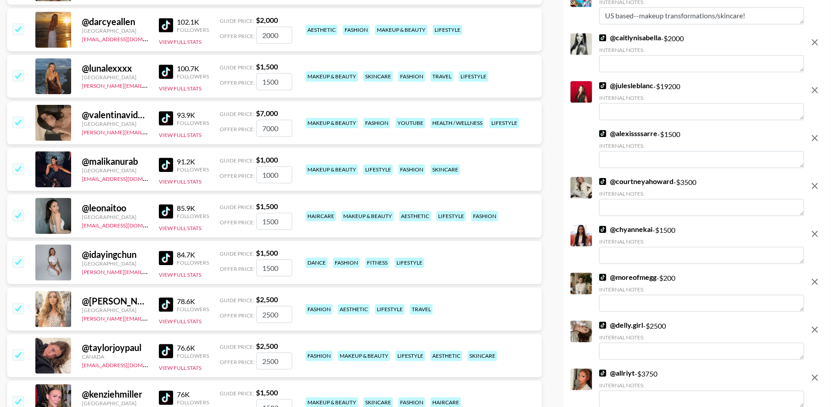
scroll to position [3997, 0]
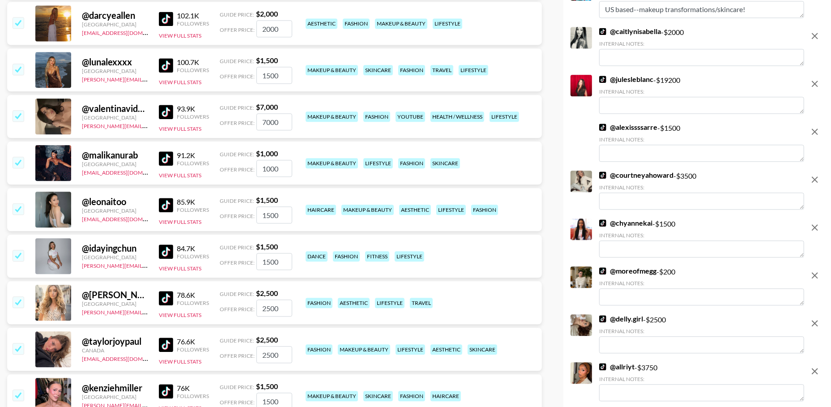
click at [19, 113] on input "checkbox" at bounding box center [18, 115] width 11 height 11
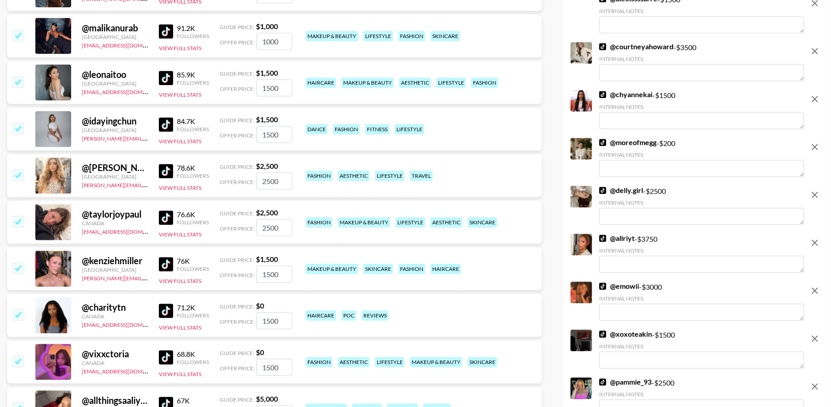
scroll to position [4090, 0]
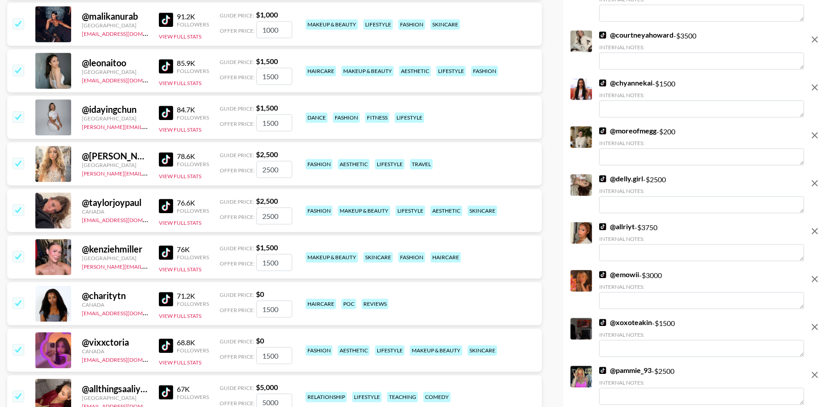
click at [23, 116] on input "checkbox" at bounding box center [18, 116] width 11 height 11
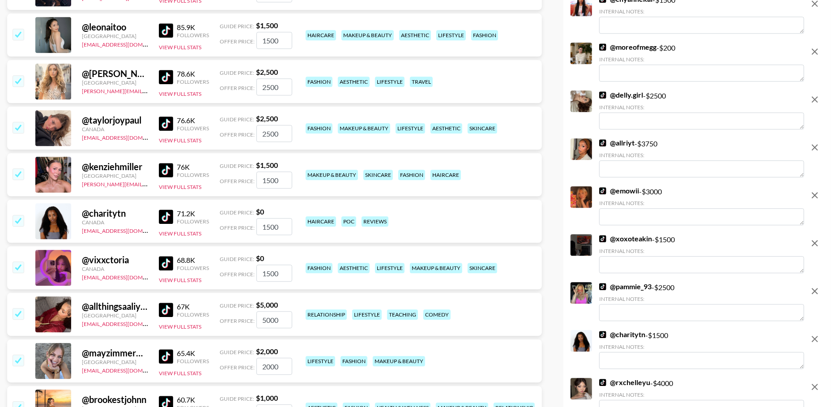
scroll to position [4126, 0]
click at [15, 80] on input "checkbox" at bounding box center [18, 80] width 11 height 11
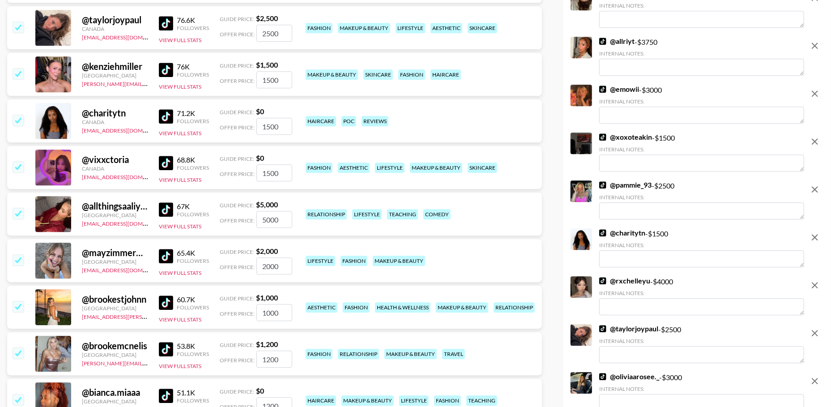
scroll to position [4181, 0]
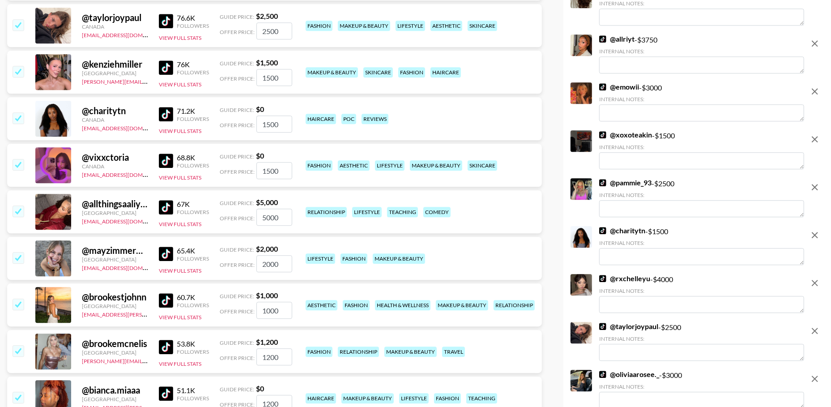
click at [21, 116] on input "checkbox" at bounding box center [18, 117] width 11 height 11
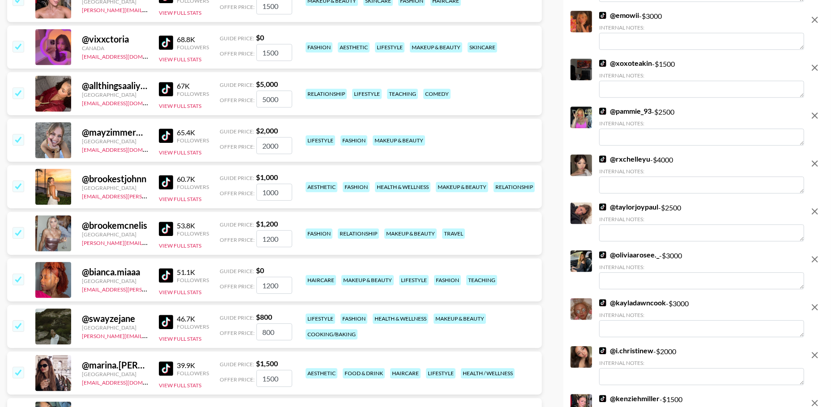
scroll to position [4255, 0]
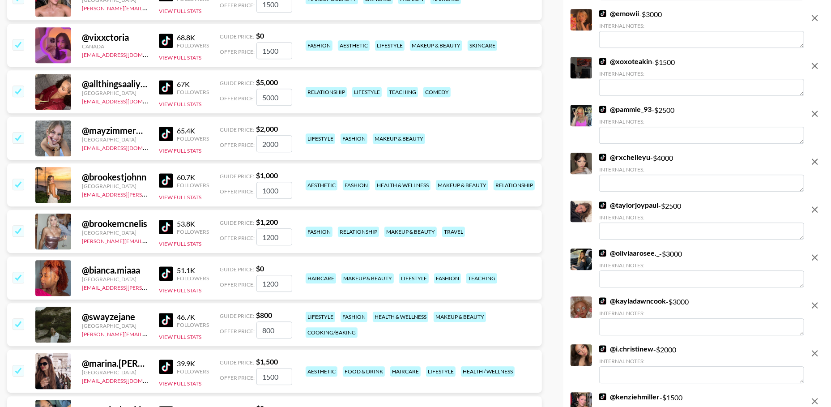
click at [17, 90] on input "checkbox" at bounding box center [18, 90] width 11 height 11
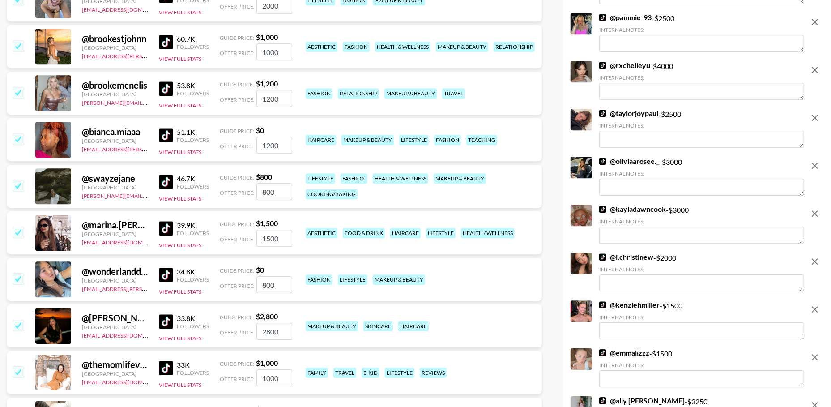
scroll to position [4349, 0]
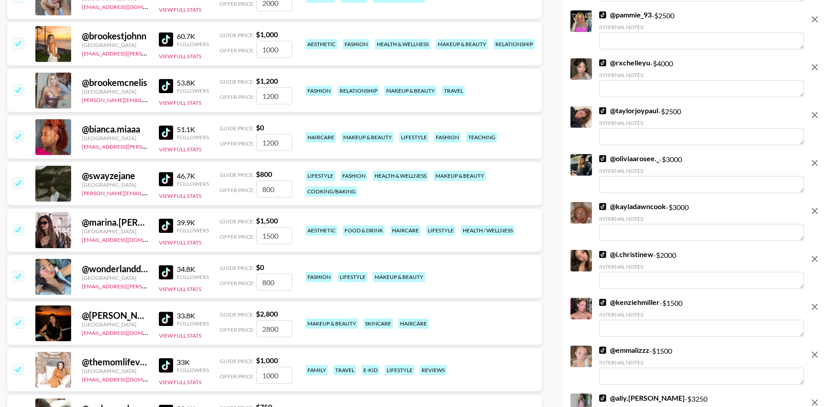
click at [18, 135] on input "checkbox" at bounding box center [18, 136] width 11 height 11
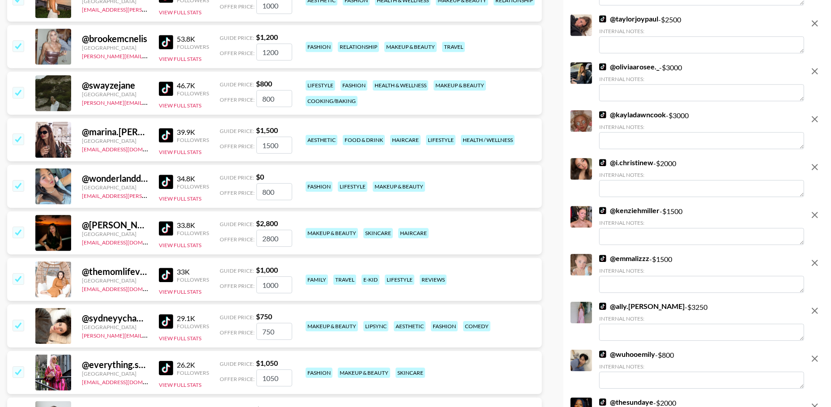
scroll to position [4396, 0]
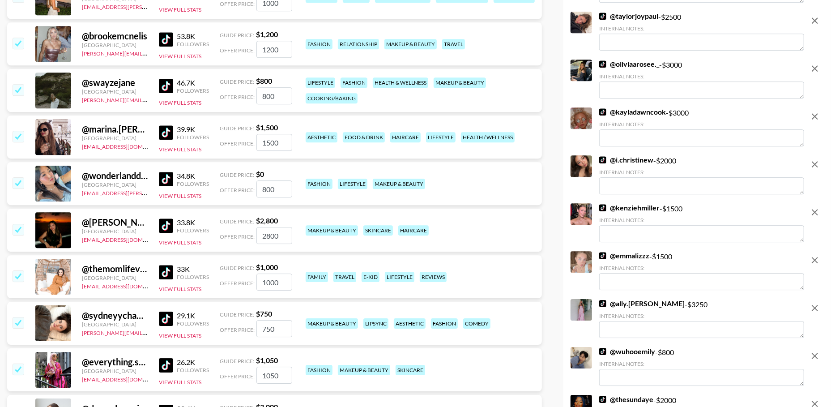
click at [13, 135] on input "checkbox" at bounding box center [18, 136] width 11 height 11
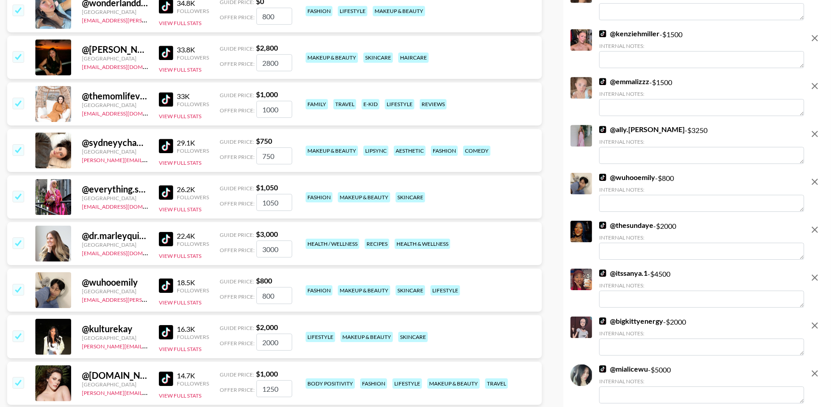
scroll to position [4527, 0]
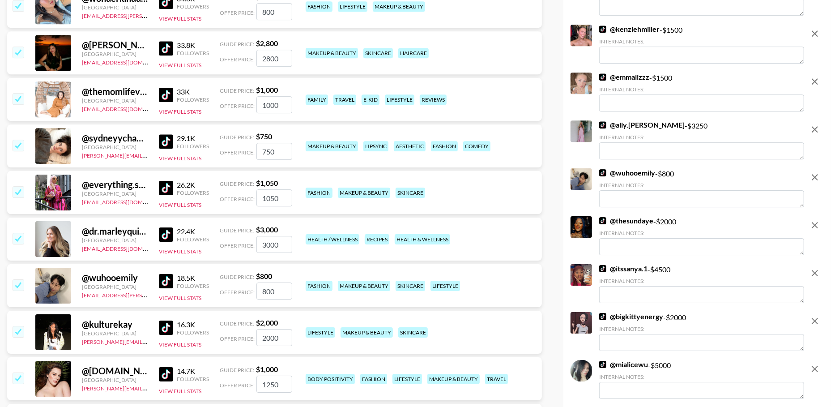
click at [21, 101] on input "checkbox" at bounding box center [18, 98] width 11 height 11
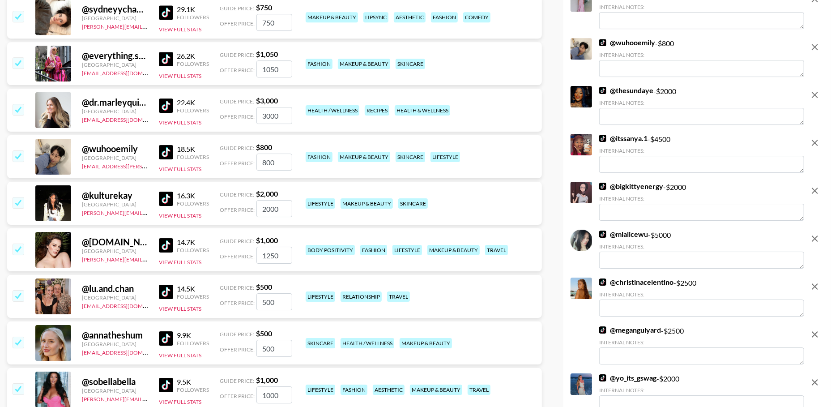
scroll to position [4612, 0]
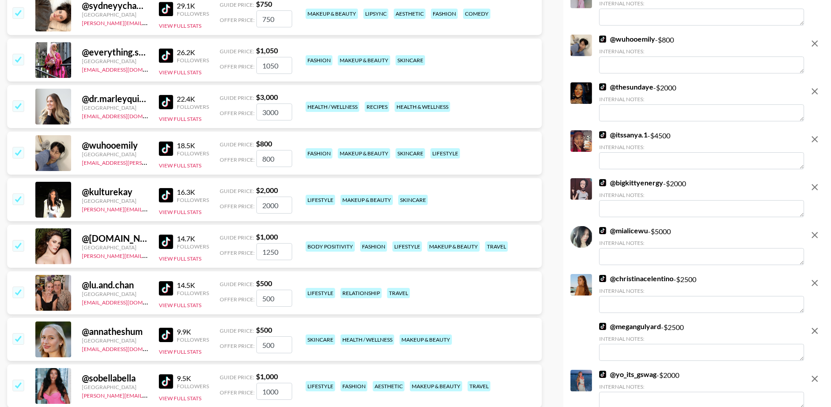
click at [20, 104] on input "checkbox" at bounding box center [18, 105] width 11 height 11
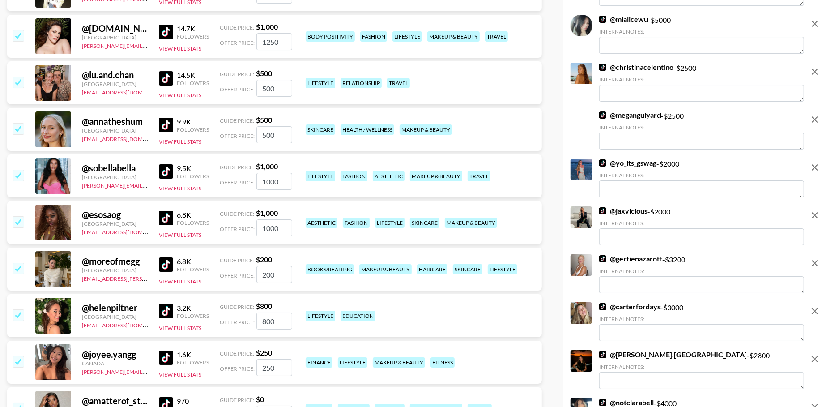
scroll to position [4764, 0]
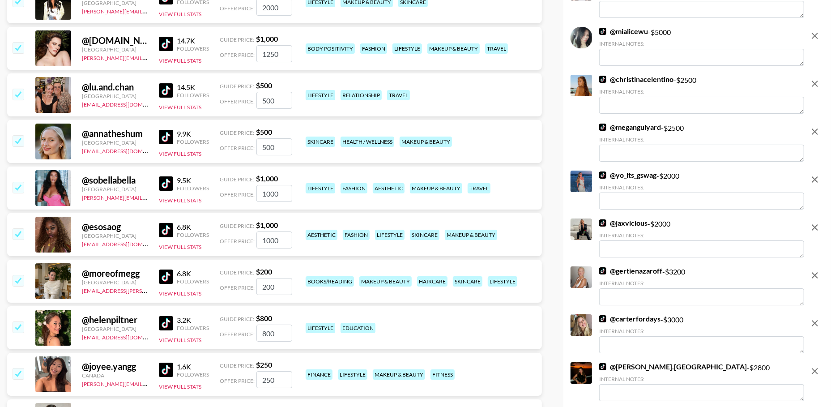
click at [19, 93] on input "checkbox" at bounding box center [18, 94] width 11 height 11
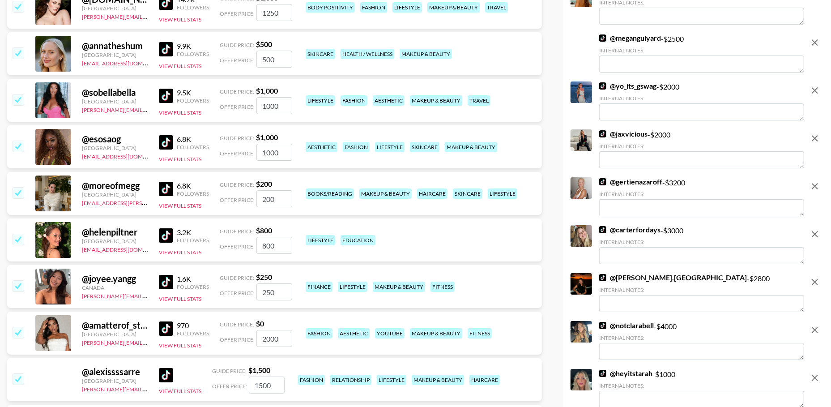
scroll to position [4808, 0]
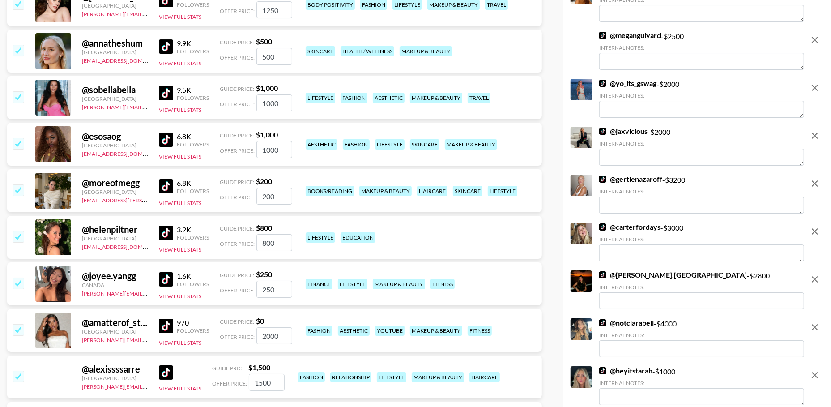
click at [21, 141] on input "checkbox" at bounding box center [18, 143] width 11 height 11
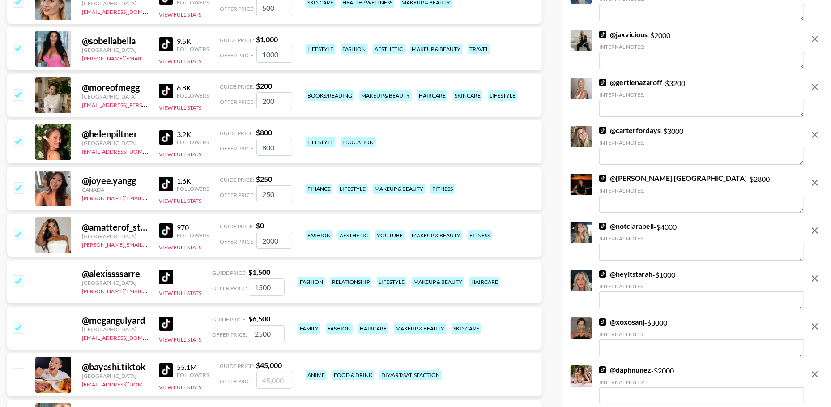
scroll to position [4861, 0]
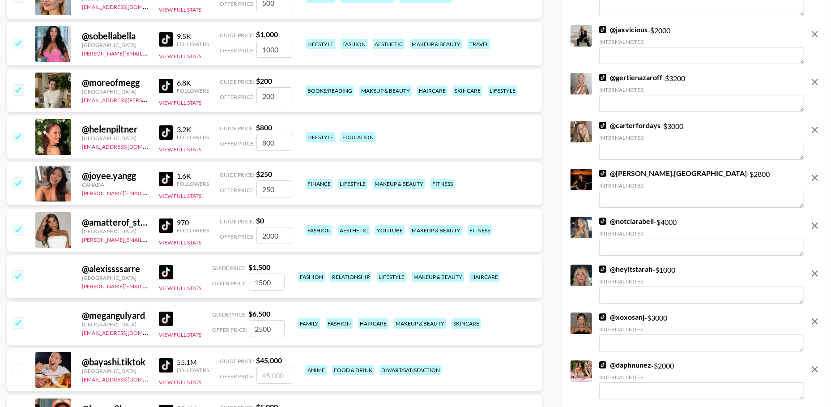
click at [18, 134] on input "checkbox" at bounding box center [18, 136] width 11 height 11
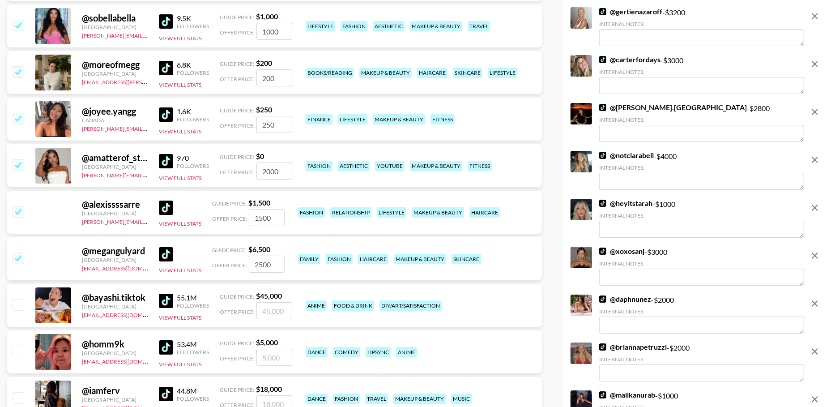
scroll to position [4906, 0]
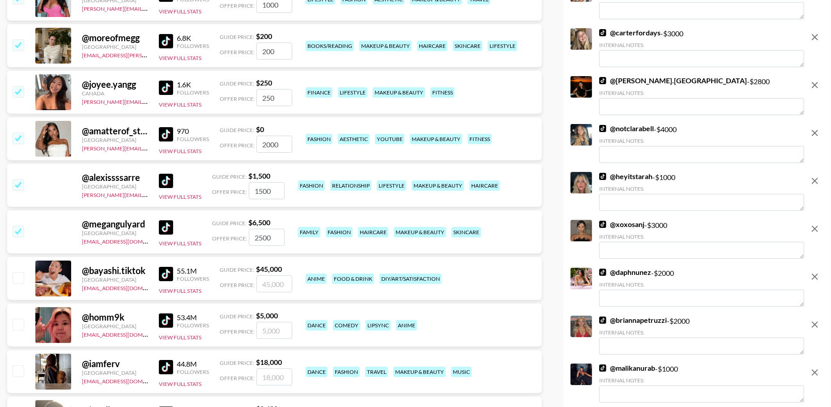
click at [23, 135] on input "checkbox" at bounding box center [18, 138] width 11 height 11
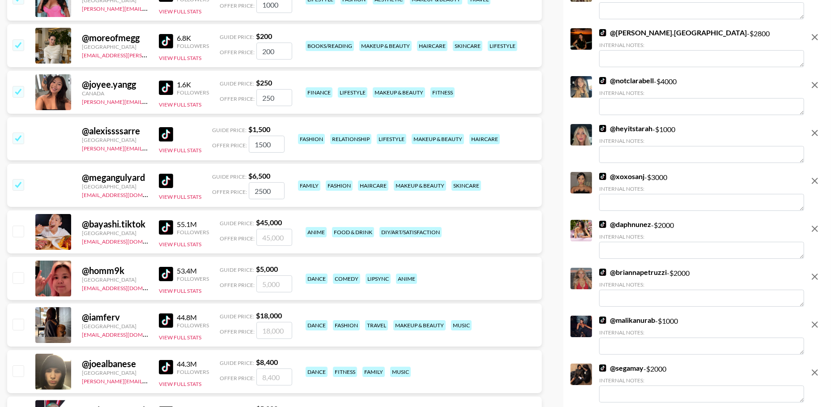
scroll to position [4933, 0]
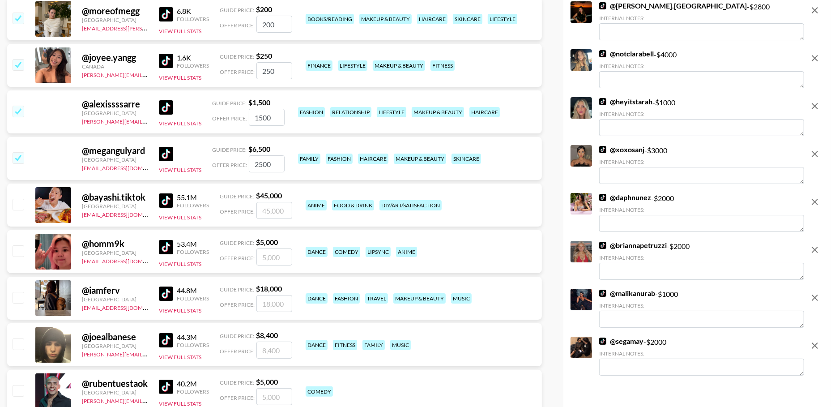
click at [14, 108] on input "checkbox" at bounding box center [18, 111] width 11 height 11
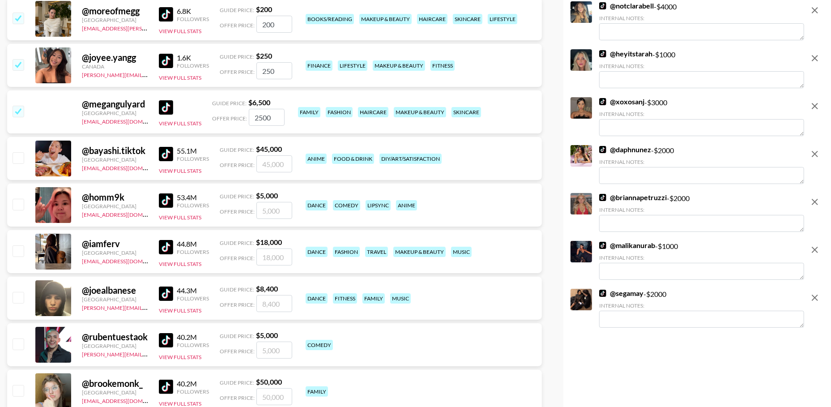
click at [163, 106] on img at bounding box center [166, 107] width 14 height 14
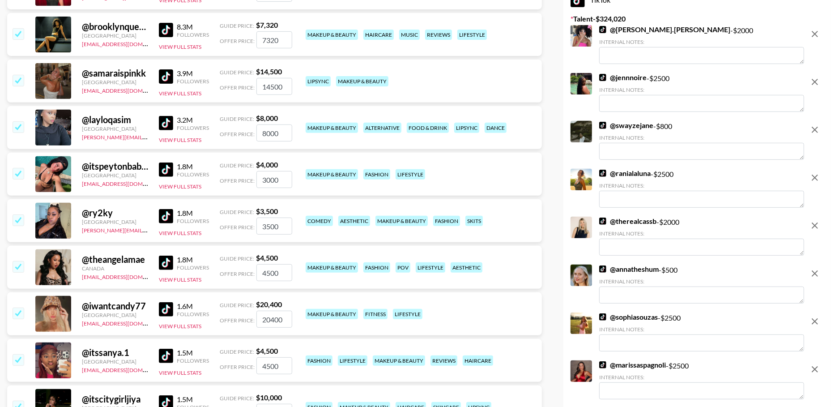
scroll to position [0, 0]
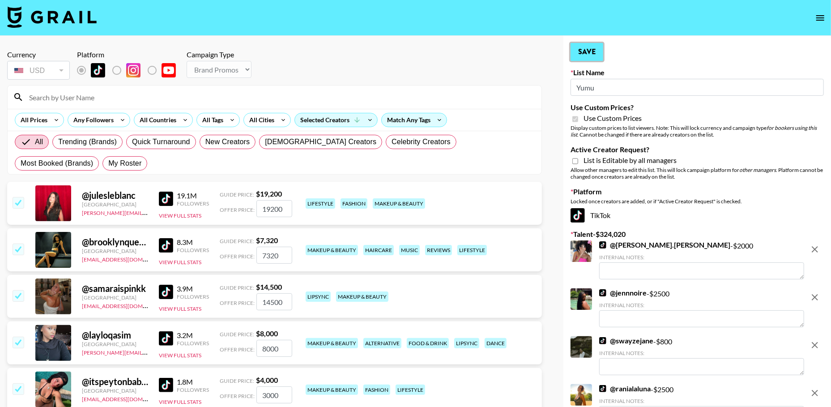
click at [591, 53] on button "Save" at bounding box center [587, 52] width 33 height 18
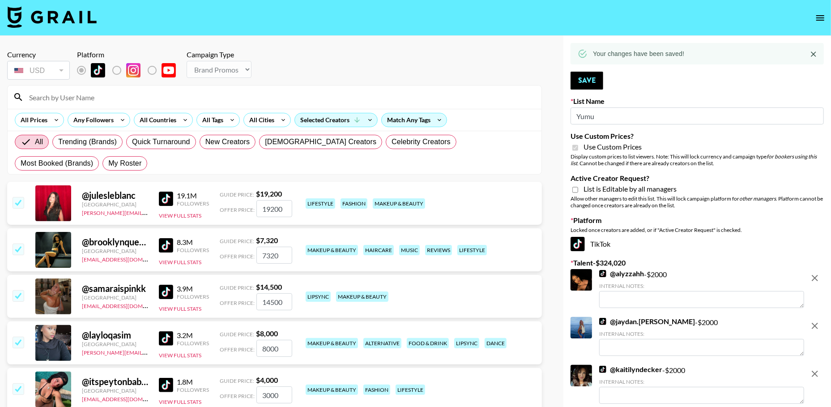
click at [821, 19] on icon "open drawer" at bounding box center [820, 18] width 11 height 11
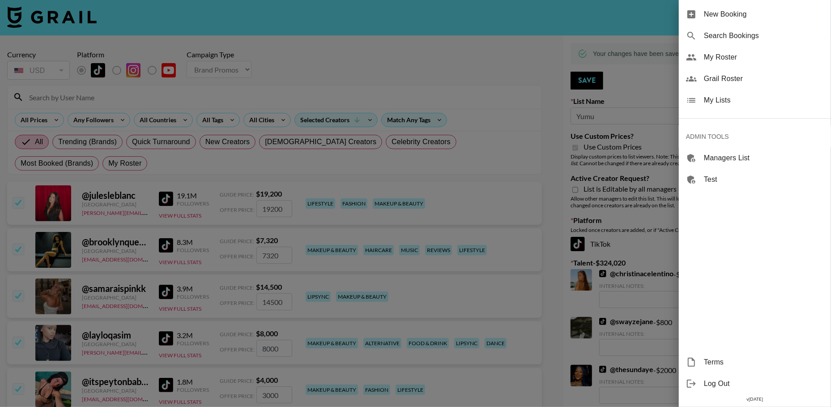
click at [725, 102] on span "My Lists" at bounding box center [764, 100] width 120 height 11
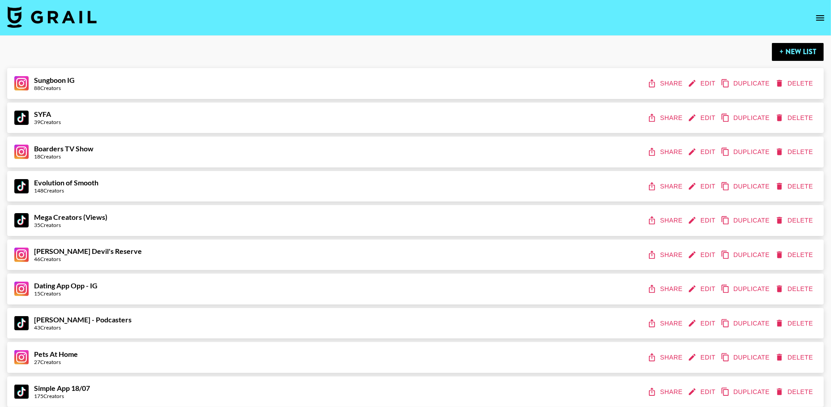
scroll to position [1212, 0]
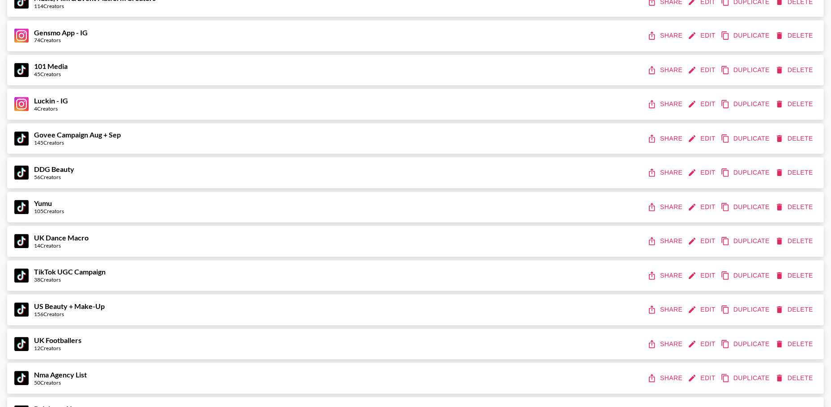
click at [665, 205] on button "Share" at bounding box center [666, 207] width 40 height 17
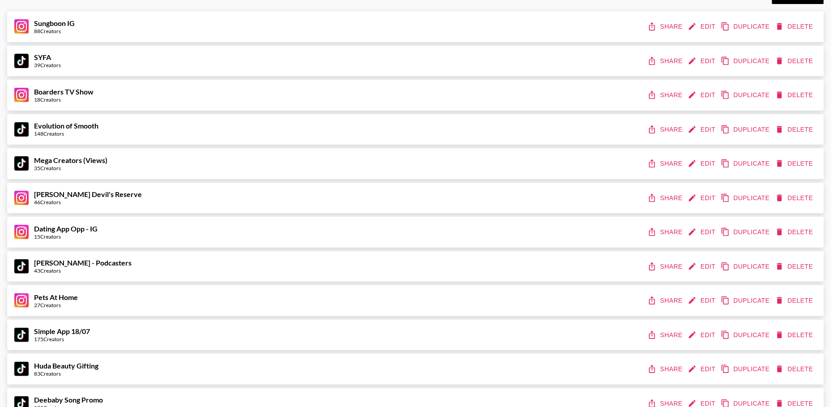
scroll to position [0, 0]
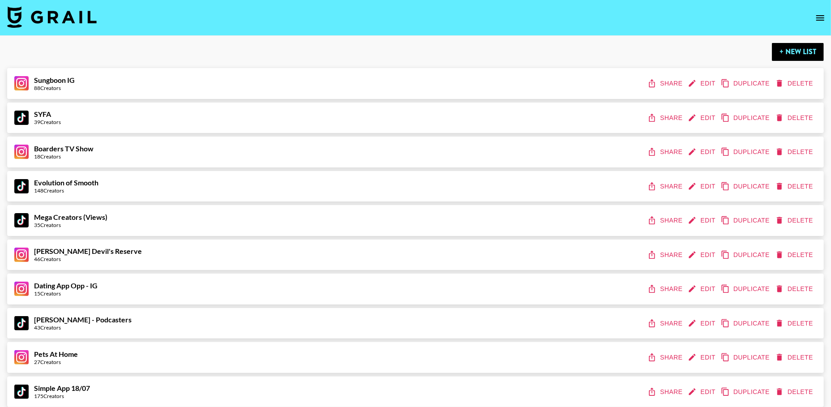
click at [816, 19] on icon "open drawer" at bounding box center [820, 18] width 11 height 11
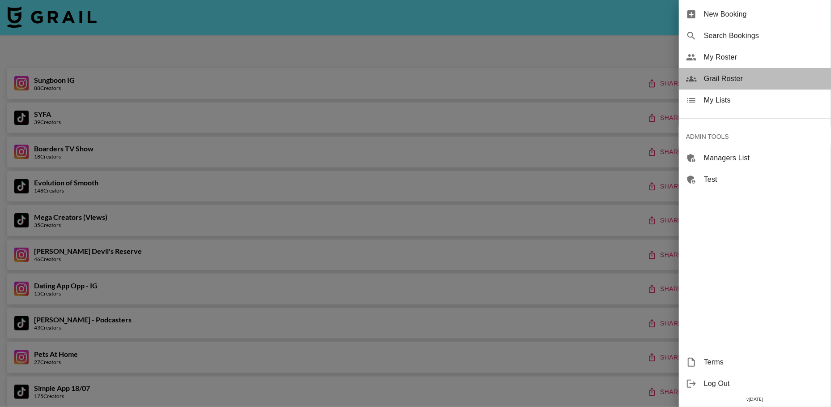
click at [728, 82] on span "Grail Roster" at bounding box center [764, 78] width 120 height 11
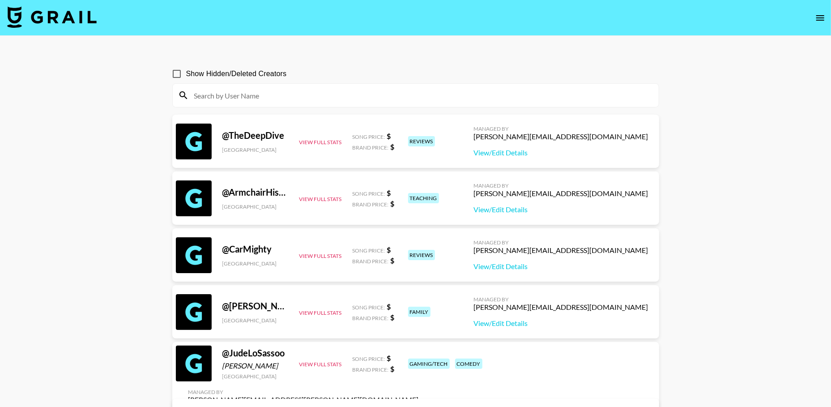
click at [240, 98] on input at bounding box center [421, 95] width 465 height 14
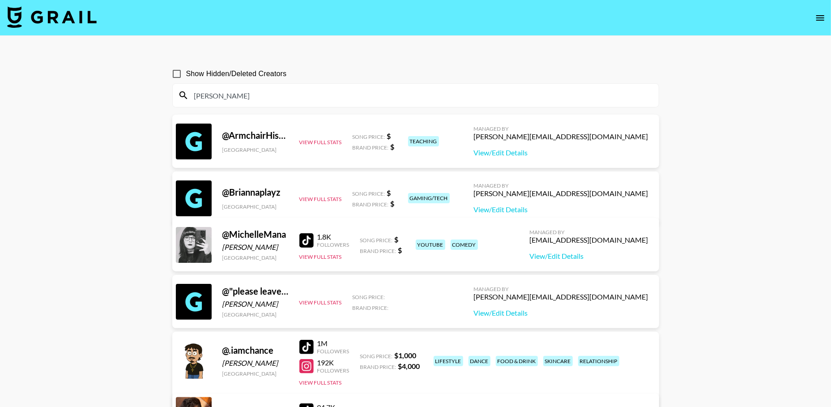
type input "[PERSON_NAME]"
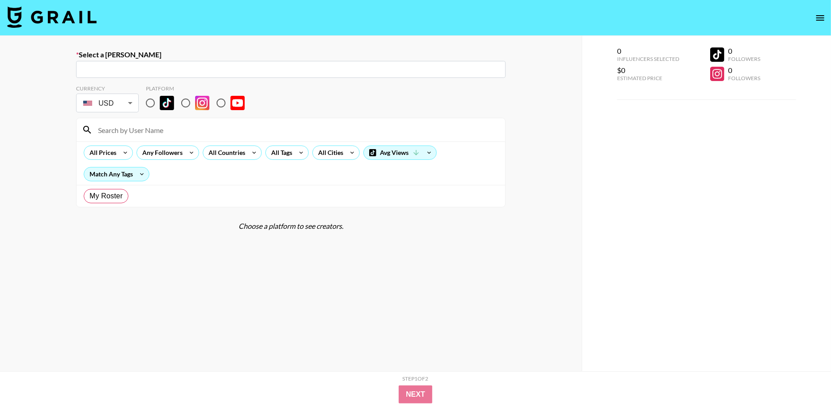
radio input "true"
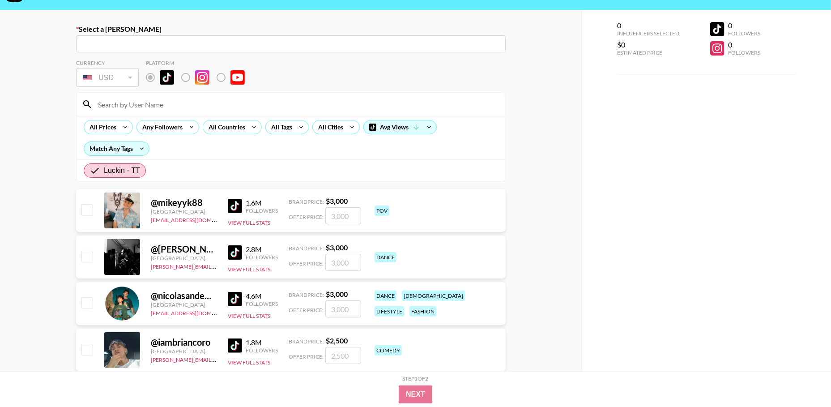
scroll to position [27, 0]
